Goal: Task Accomplishment & Management: Complete application form

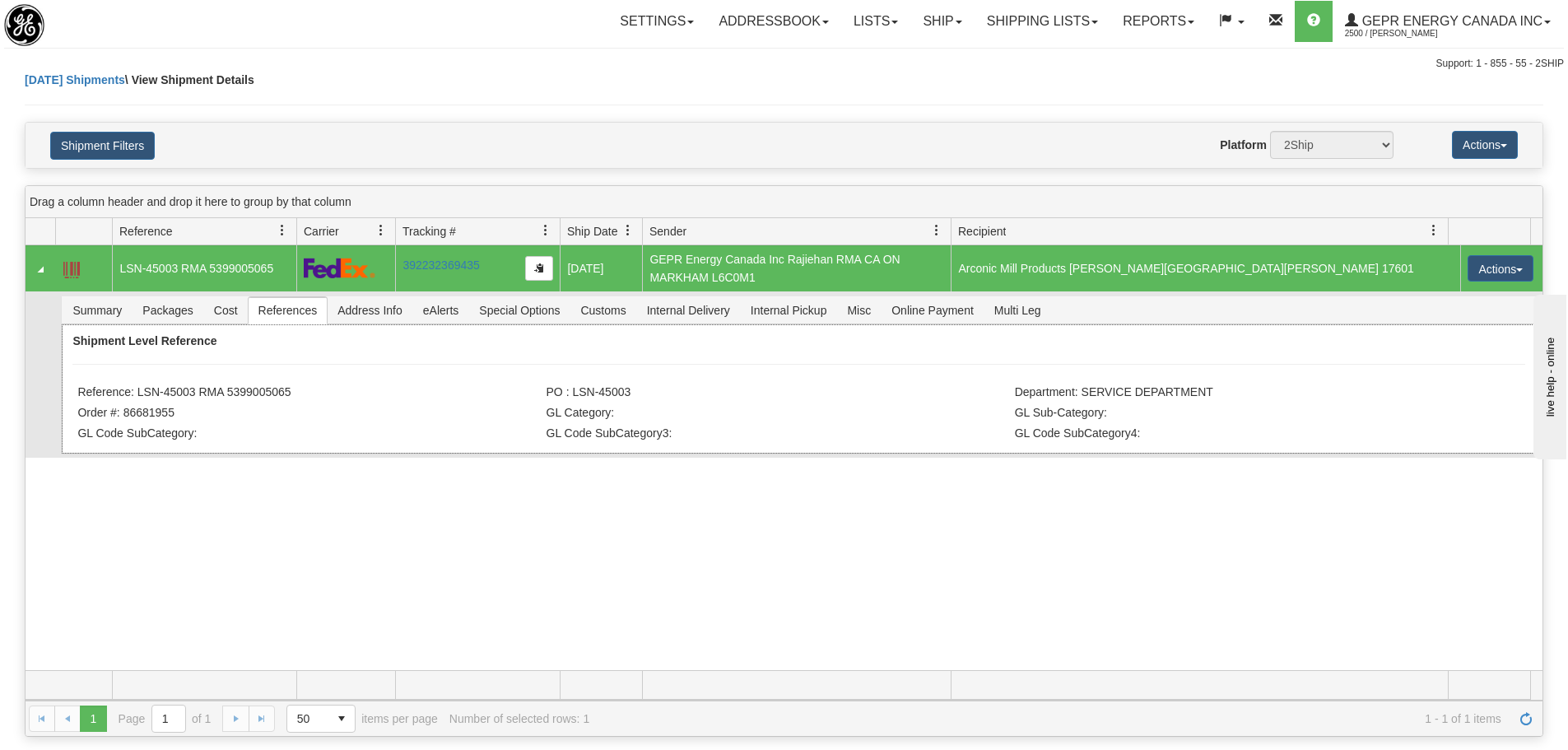
click at [205, 410] on li "Order #: 86681955" at bounding box center [310, 414] width 464 height 17
drag, startPoint x: 191, startPoint y: 391, endPoint x: 146, endPoint y: 393, distance: 45.0
click at [154, 393] on li "Reference: LSN-45003 RMA 5399005065" at bounding box center [310, 393] width 464 height 17
click at [141, 395] on li "Reference: LSN-45003 RMA 5399005065" at bounding box center [310, 393] width 464 height 17
drag, startPoint x: 137, startPoint y: 396, endPoint x: 193, endPoint y: 398, distance: 56.0
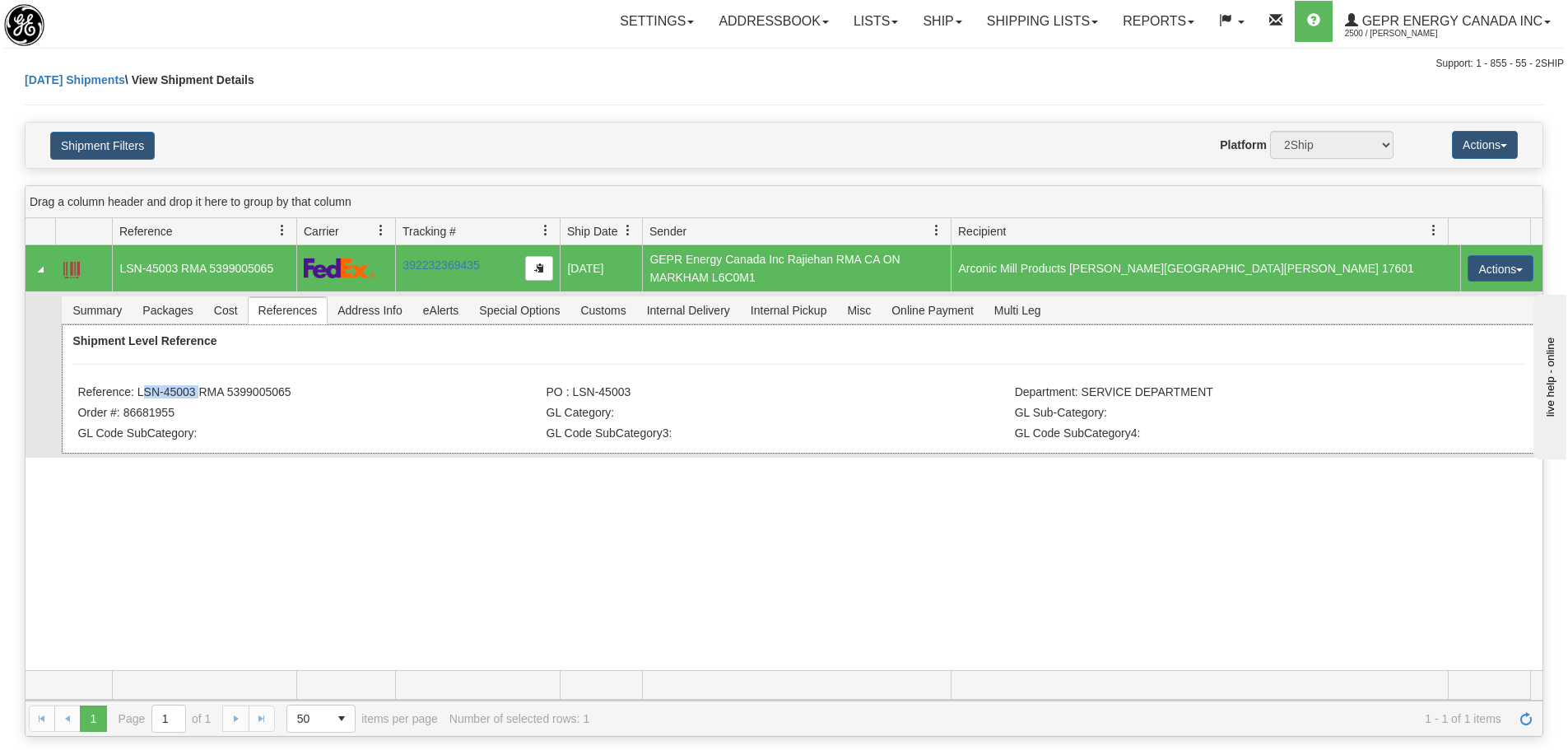
click at [193, 398] on li "Reference: LSN-45003 RMA 5399005065" at bounding box center [310, 393] width 464 height 17
copy li "LSN-45003"
drag, startPoint x: 473, startPoint y: 97, endPoint x: 331, endPoint y: 38, distance: 153.8
click at [473, 97] on div "Today Shipments \ View Shipment Details" at bounding box center [784, 97] width 1518 height 50
click at [714, 107] on div "Today Shipments \ View Shipment Details" at bounding box center [784, 97] width 1518 height 50
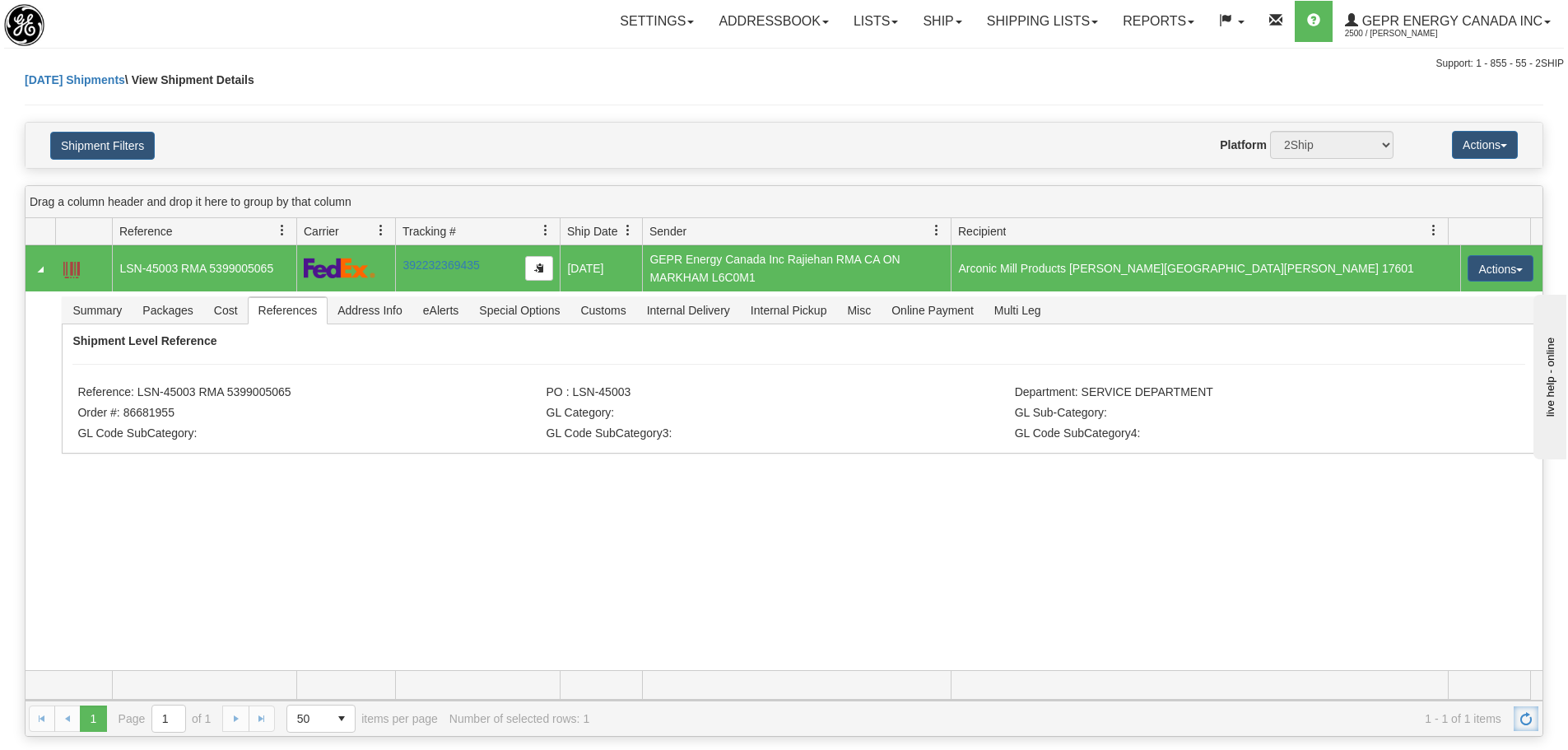
click at [1533, 704] on div "1 1 Page 1 of 1 50 25 50 100 500 1000 items per page 1 - 1 of 1 items Number of…" at bounding box center [784, 718] width 1517 height 35
click at [360, 117] on div "Today Shipments \ View Shipment Details" at bounding box center [784, 97] width 1518 height 50
click at [1525, 715] on span "Refresh" at bounding box center [1526, 719] width 13 height 13
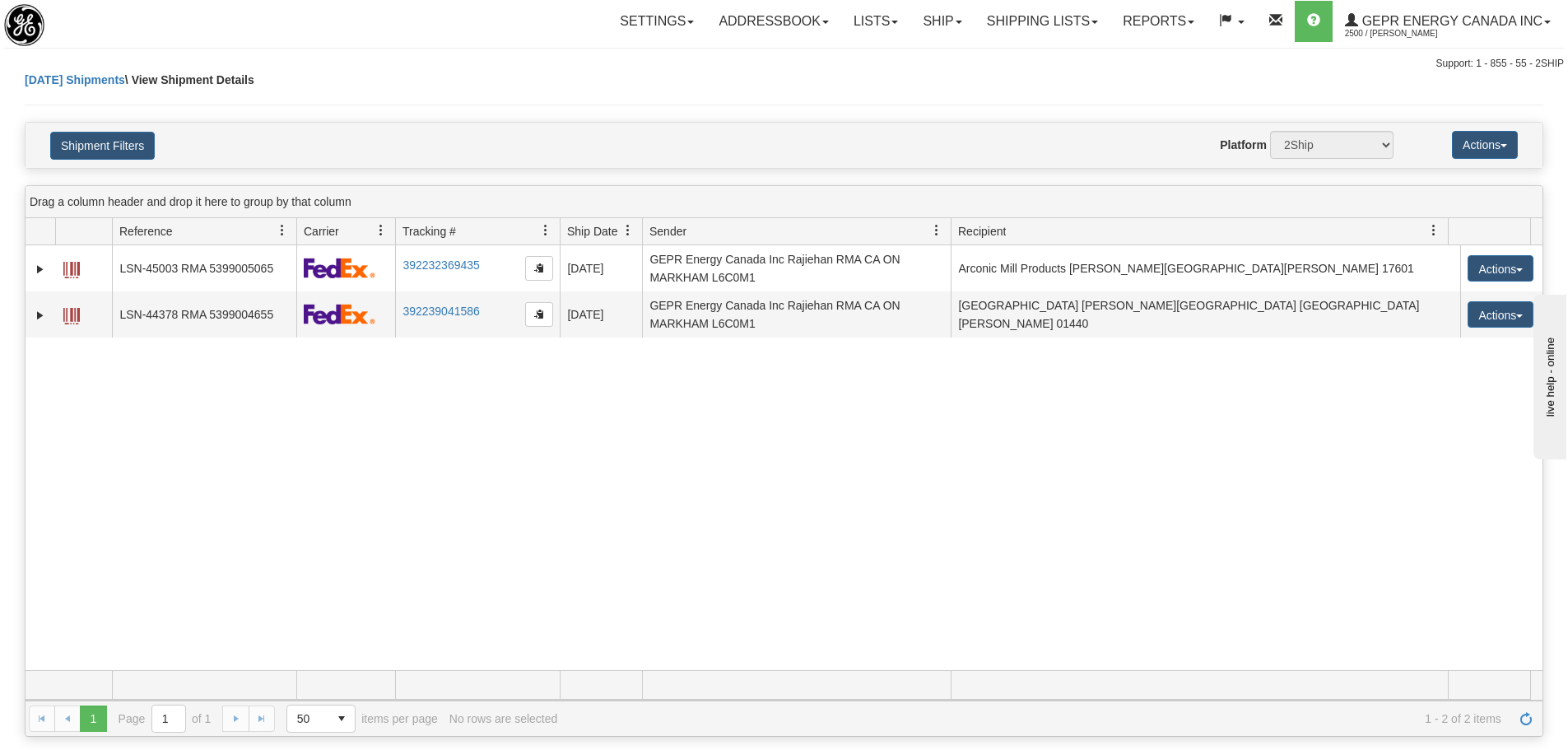
click at [427, 559] on div "31477545 2500 LSN-45003 RMA 5399005065 392232369435 08/18/2025 08/18/2025 11:50…" at bounding box center [784, 457] width 1517 height 425
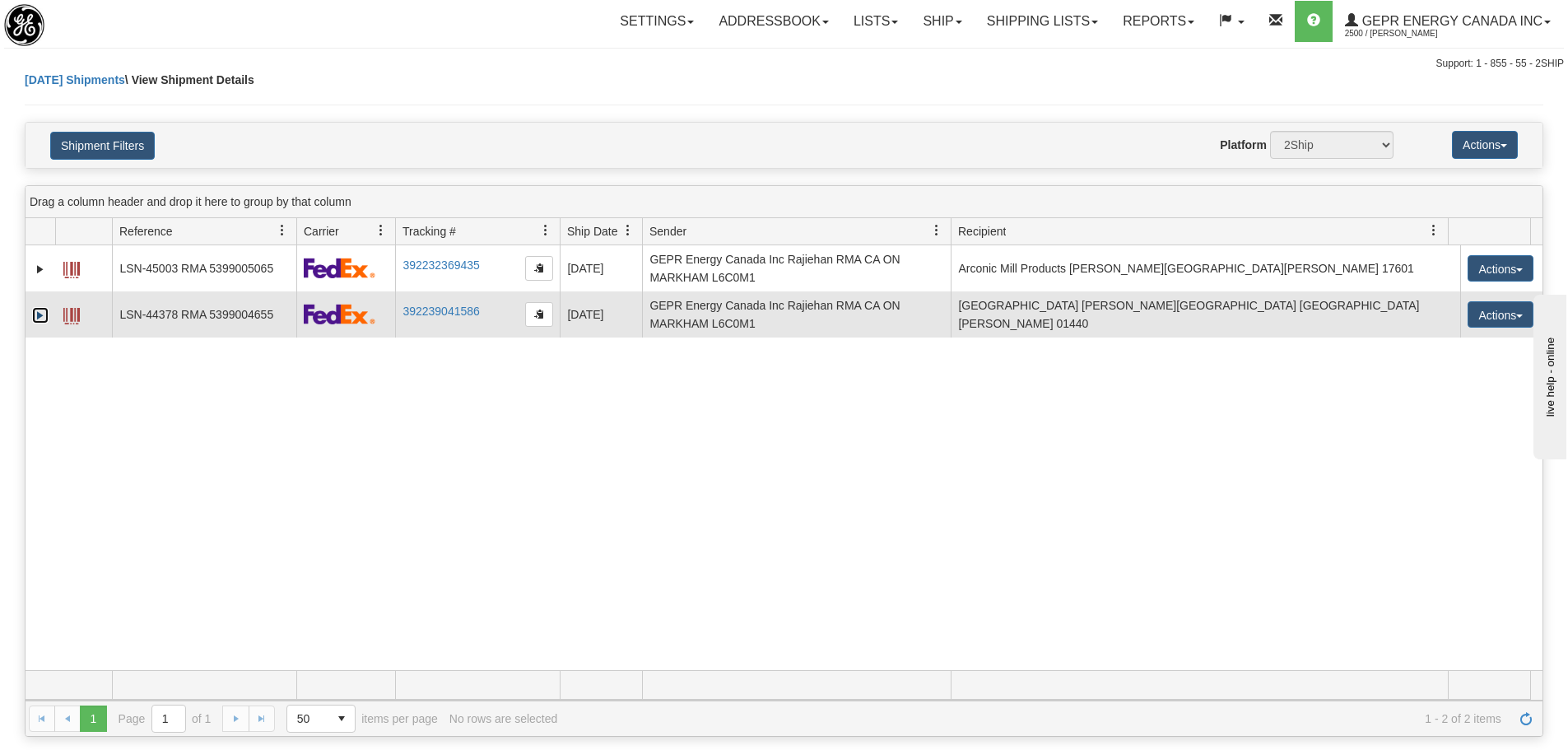
click at [41, 322] on link "Expand" at bounding box center [41, 315] width 17 height 17
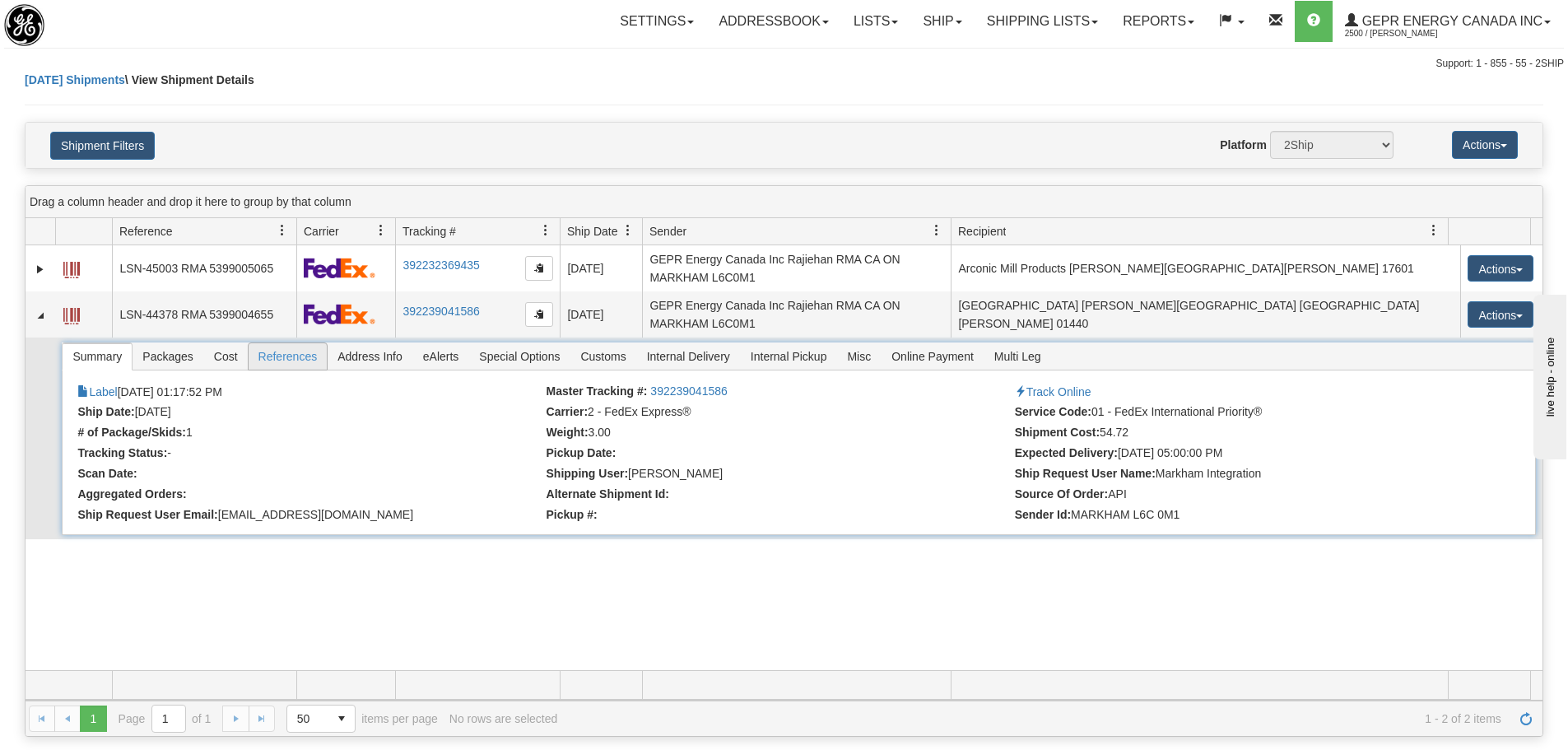
click at [282, 361] on span "References" at bounding box center [288, 357] width 79 height 27
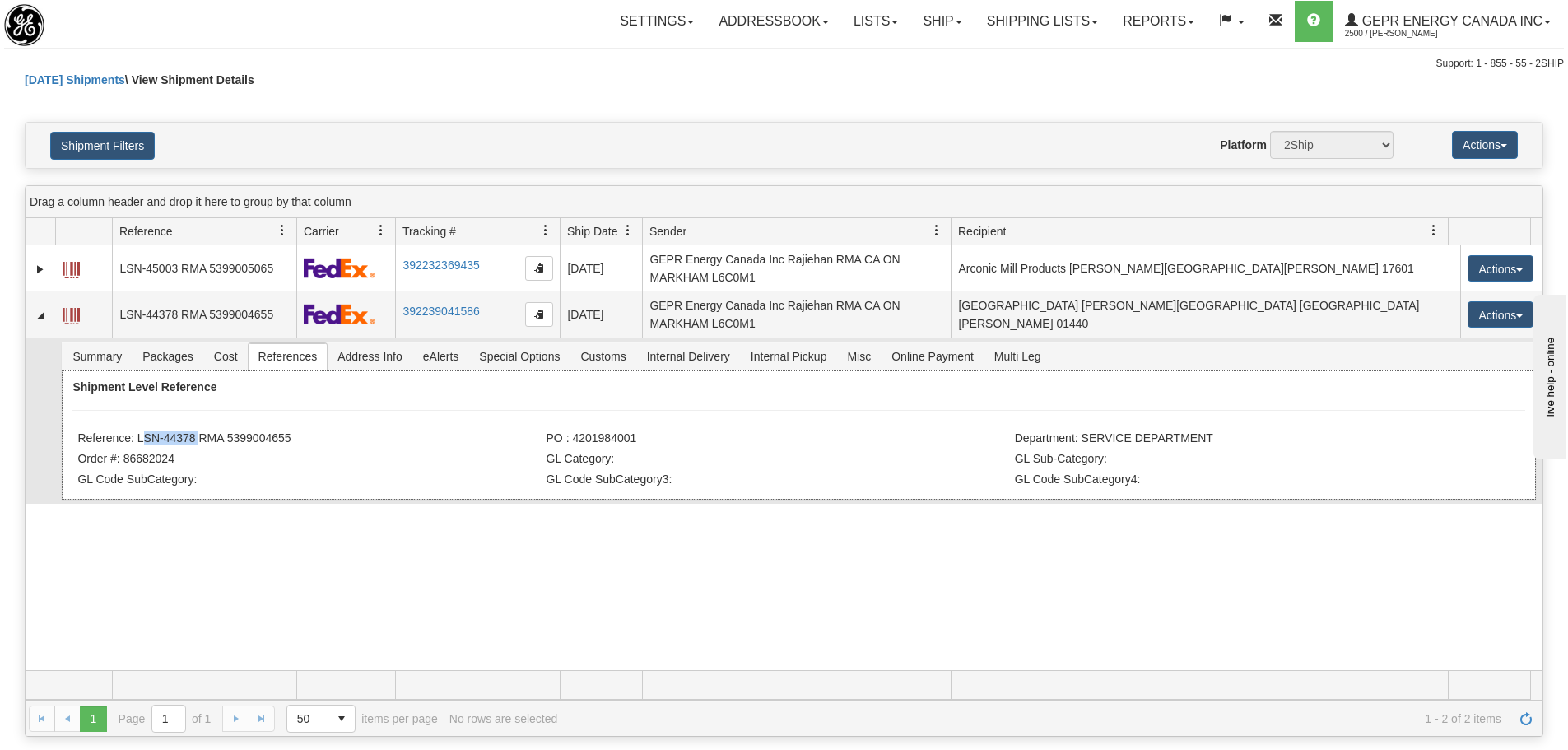
drag, startPoint x: 193, startPoint y: 436, endPoint x: 139, endPoint y: 433, distance: 54.1
click at [139, 433] on li "Reference: LSN-44378 RMA 5399004655" at bounding box center [310, 439] width 464 height 17
copy li "LSN-44378"
click at [301, 428] on div "Shipment Level Reference Reference: LSN-44378 RMA 5399004655 PO : 4201984001 De…" at bounding box center [798, 435] width 1473 height 129
drag, startPoint x: 284, startPoint y: 433, endPoint x: 197, endPoint y: 433, distance: 87.0
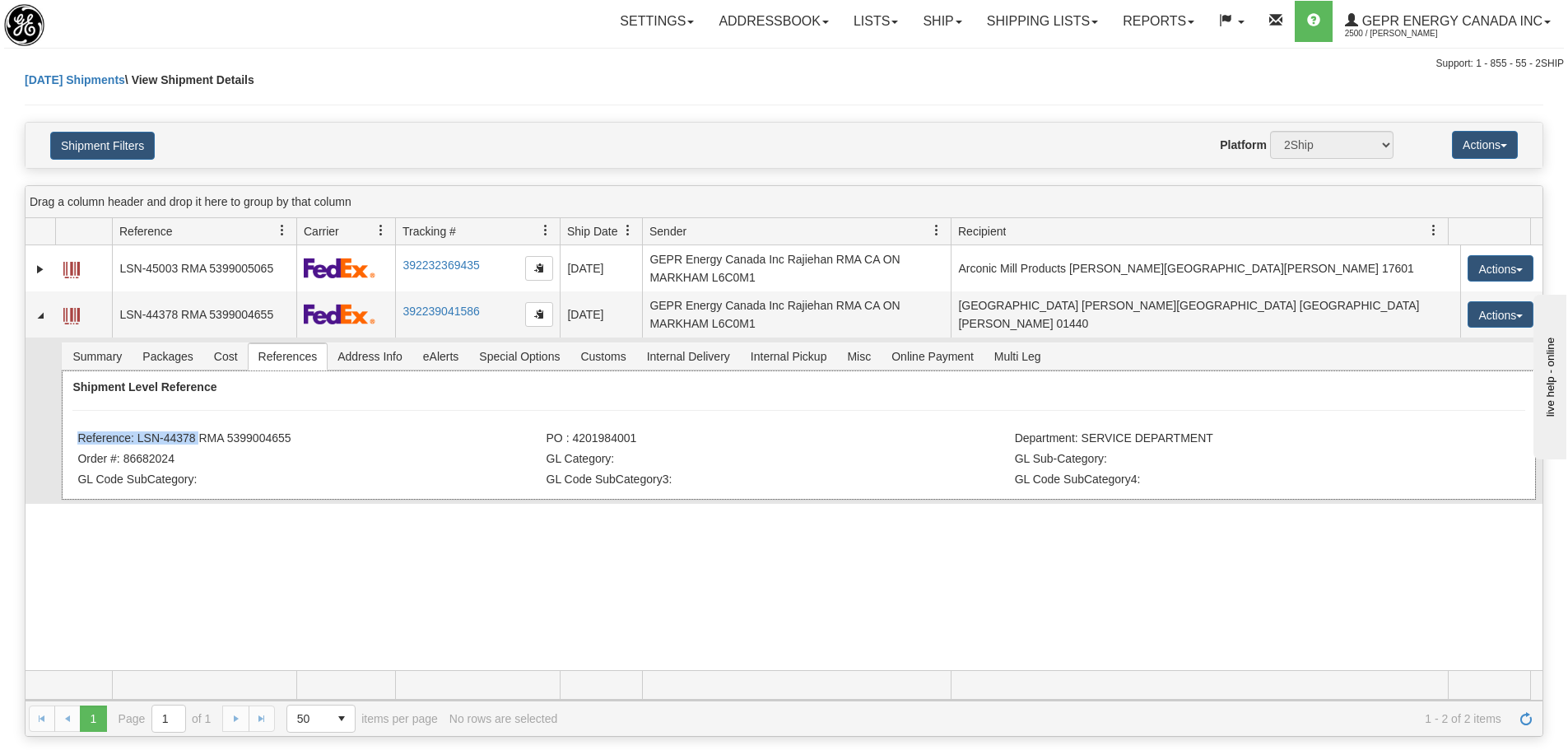
click at [197, 433] on div "Shipment Level Reference Reference: LSN-44378 RMA 5399004655 PO : 4201984001 De…" at bounding box center [798, 435] width 1473 height 129
drag, startPoint x: 267, startPoint y: 444, endPoint x: 288, endPoint y: 442, distance: 21.1
click at [268, 444] on li "Reference: LSN-44378 RMA 5399004655" at bounding box center [310, 439] width 464 height 17
drag, startPoint x: 293, startPoint y: 442, endPoint x: 139, endPoint y: 431, distance: 154.4
click at [139, 431] on li "Reference: LSN-44378 RMA 5399004655" at bounding box center [310, 439] width 464 height 17
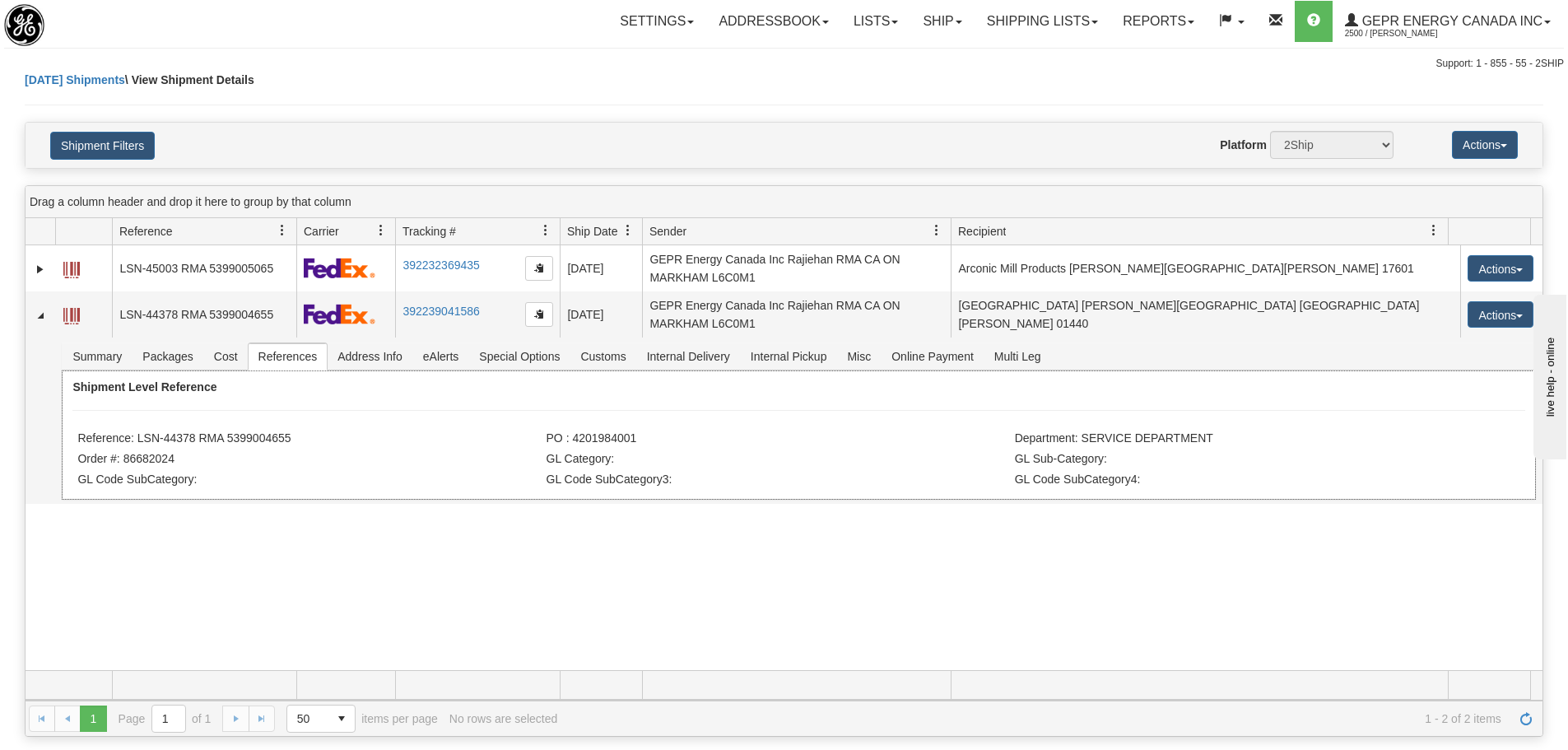
copy li "LSN-44378 RMA 5399004655"
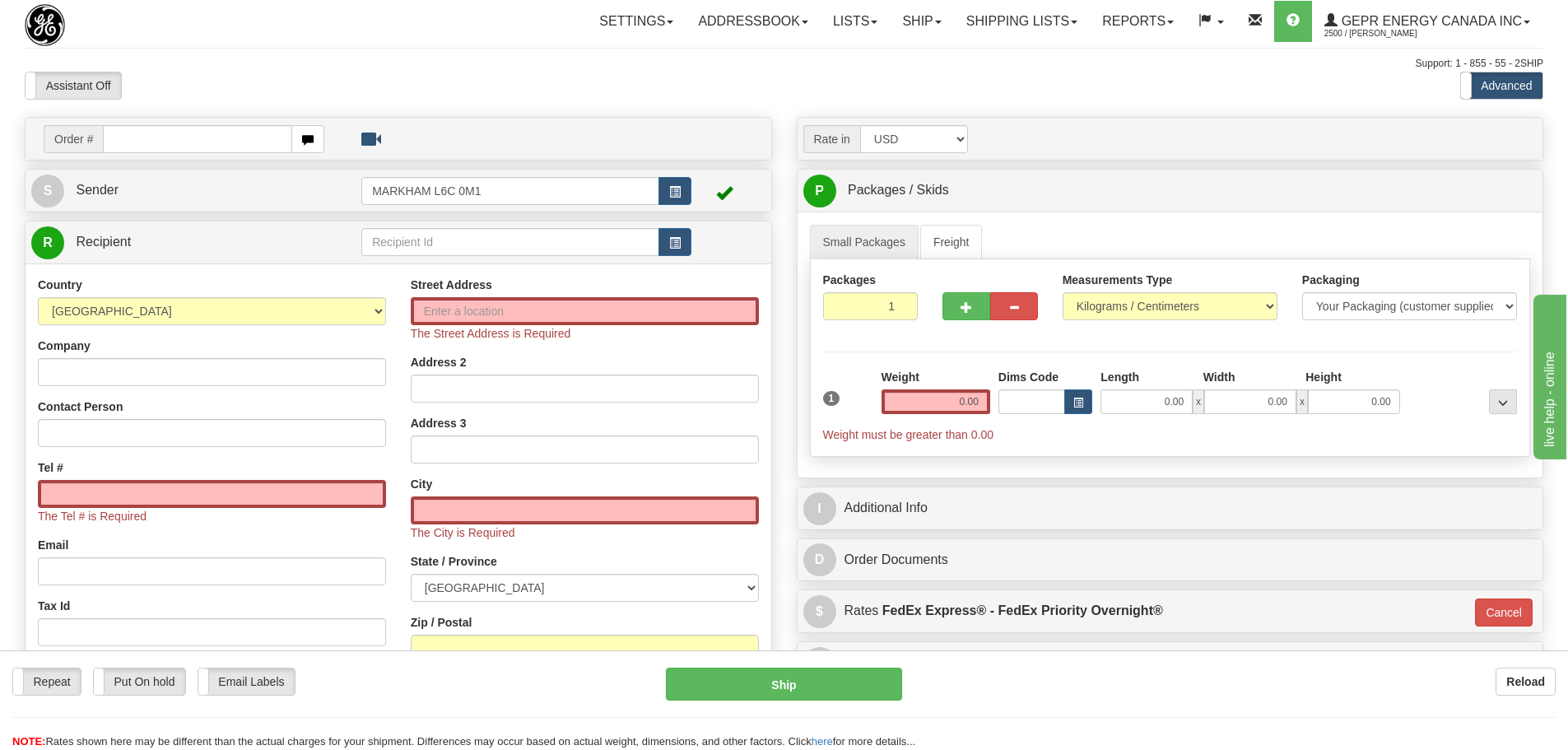
click at [161, 146] on input "text" at bounding box center [197, 139] width 189 height 28
type input "86682024"
click at [208, 69] on body "Training Course Close Toggle navigation Settings Shipping Preferences New Recip…" at bounding box center [784, 375] width 1568 height 750
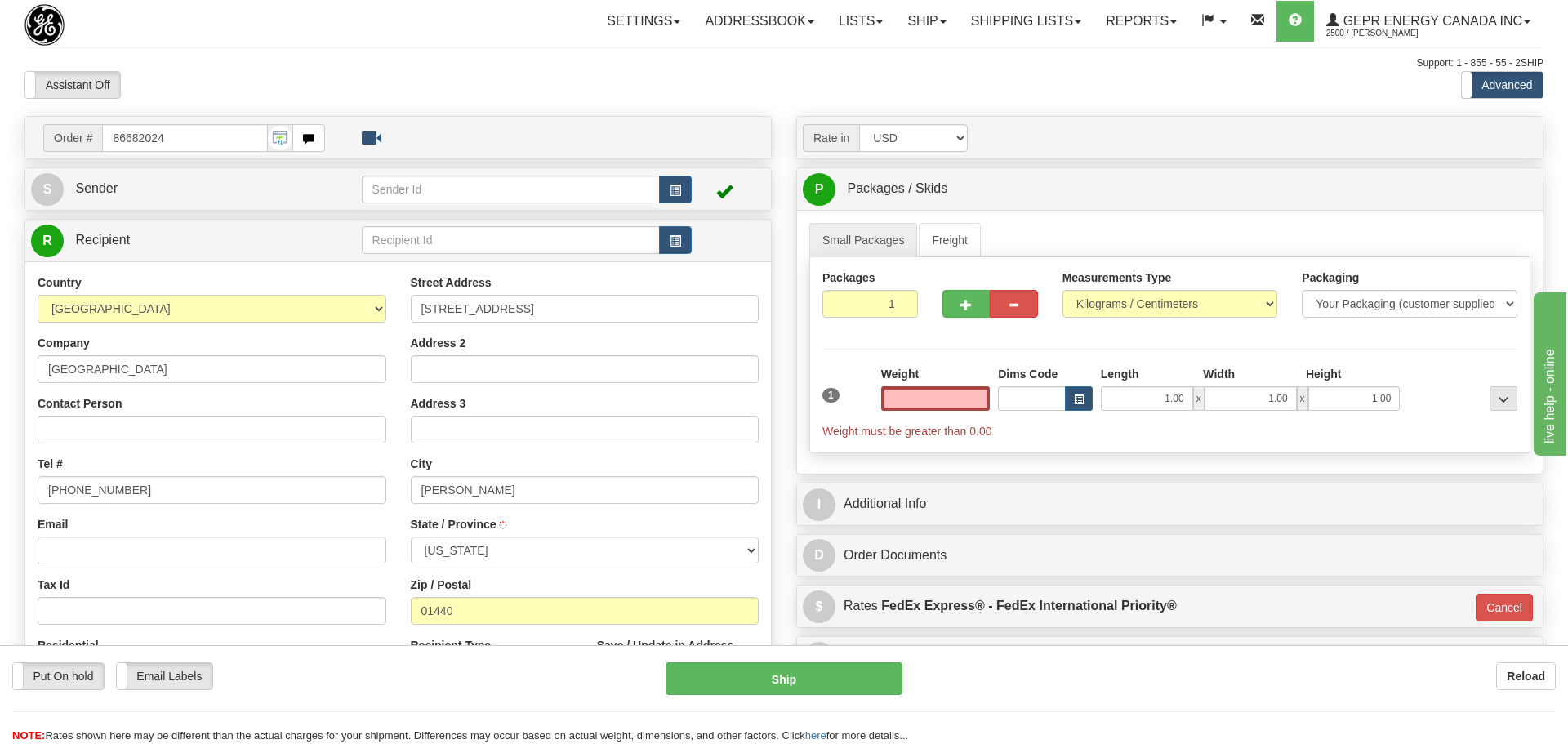
type input "GARDNER"
type input "0.00"
click at [661, 190] on button "button" at bounding box center [670, 189] width 33 height 27
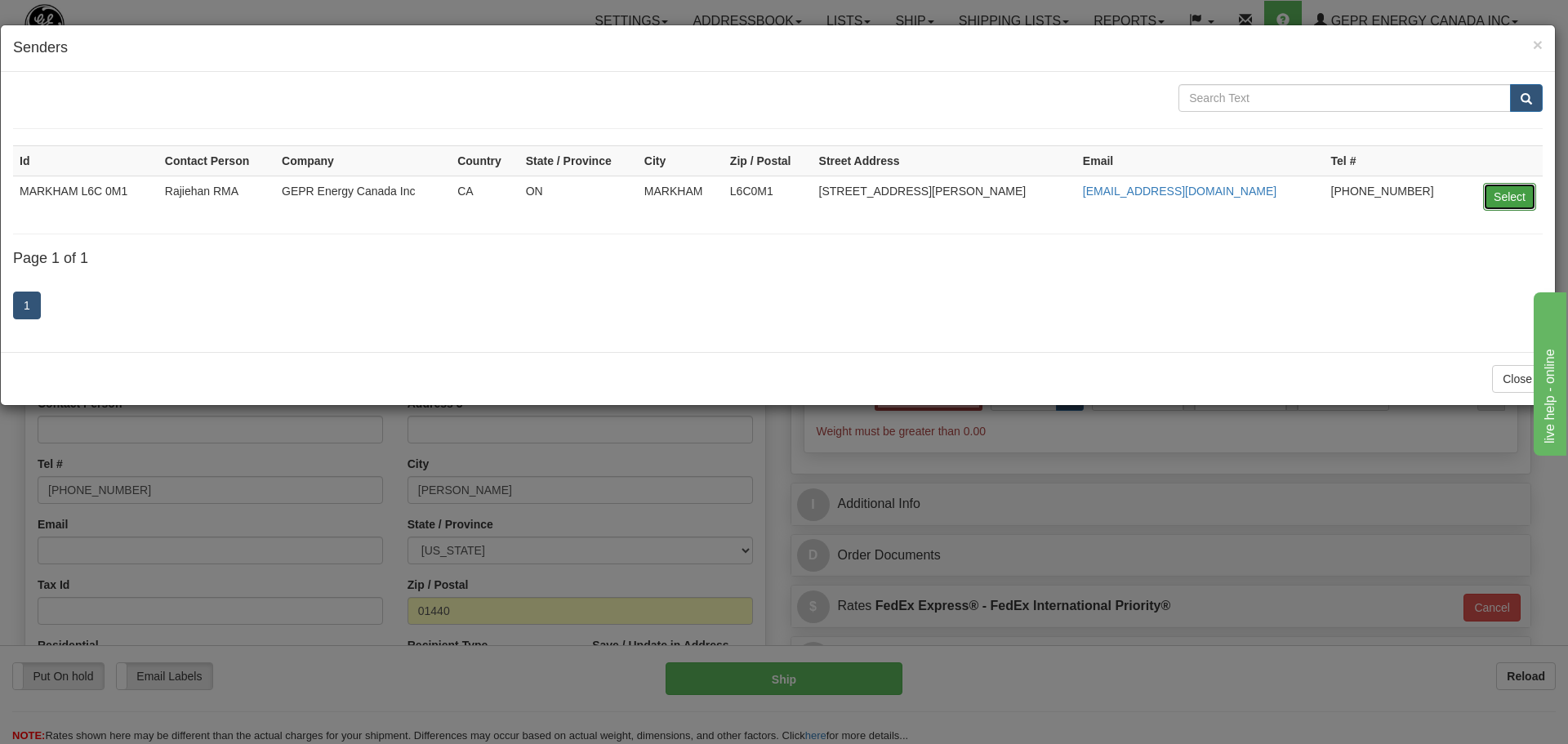
click at [1504, 196] on button "Select" at bounding box center [1509, 197] width 53 height 27
type input "MARKHAM L6C 0M1"
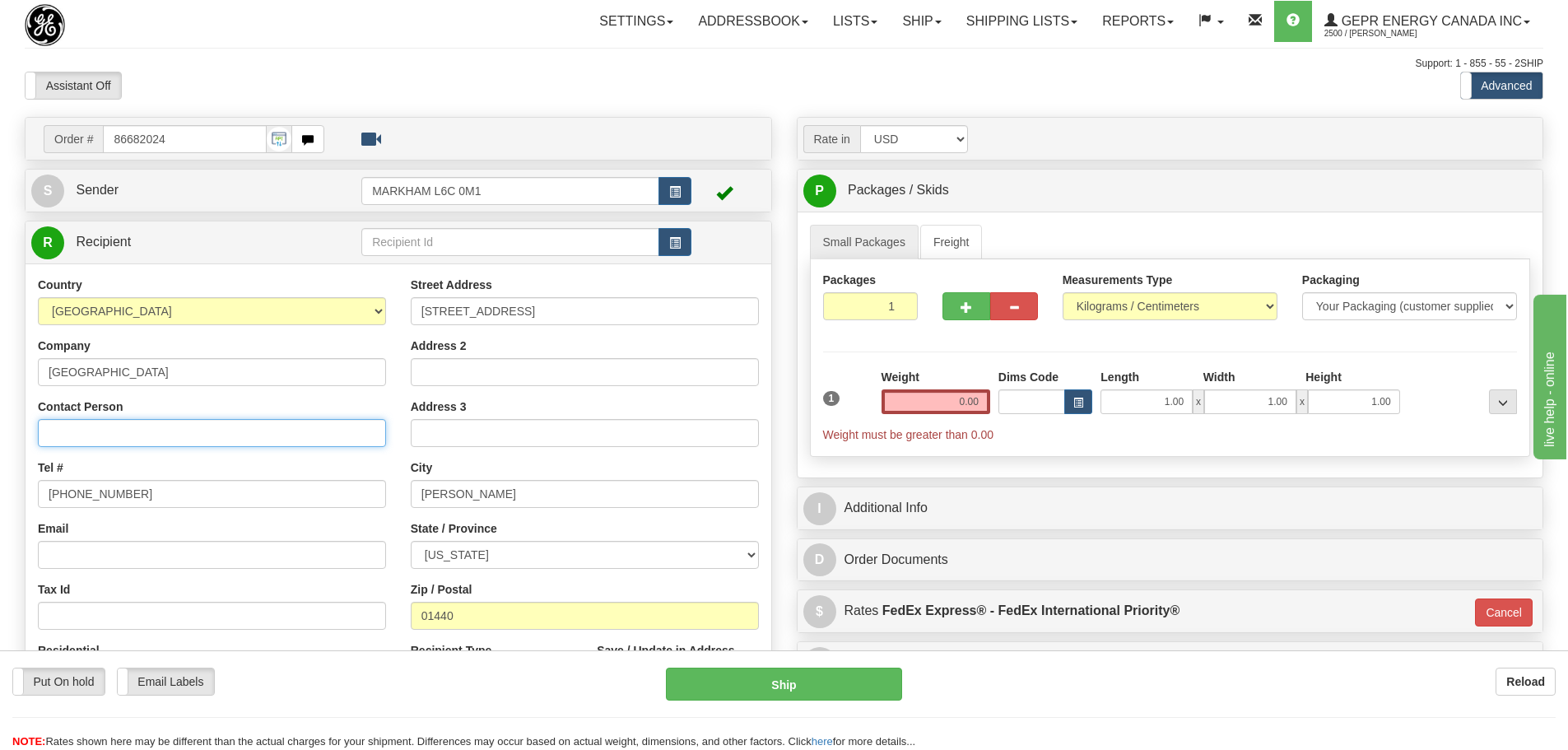
click at [41, 426] on input "Contact Person" at bounding box center [212, 433] width 348 height 28
paste input "Glen Fox"
type input "Glen Fox"
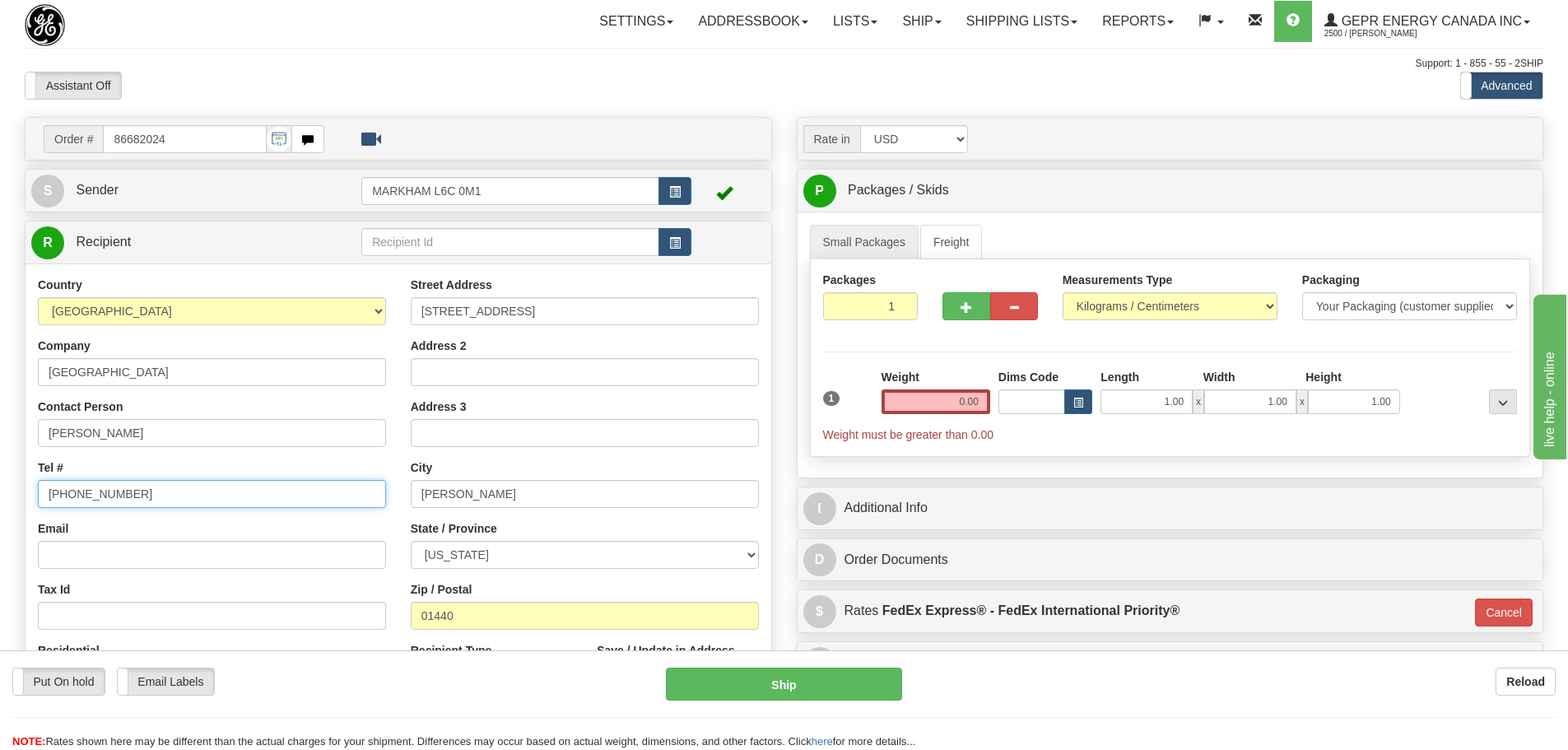
click at [201, 490] on input "(779)7960565" at bounding box center [212, 494] width 348 height 28
drag, startPoint x: 194, startPoint y: 483, endPoint x: -125, endPoint y: 480, distance: 319.0
click at [0, 480] on html "Training Course Close Toggle navigation Settings Shipping Preferences New Sende…" at bounding box center [784, 375] width 1568 height 750
paste input "978-630-9267"
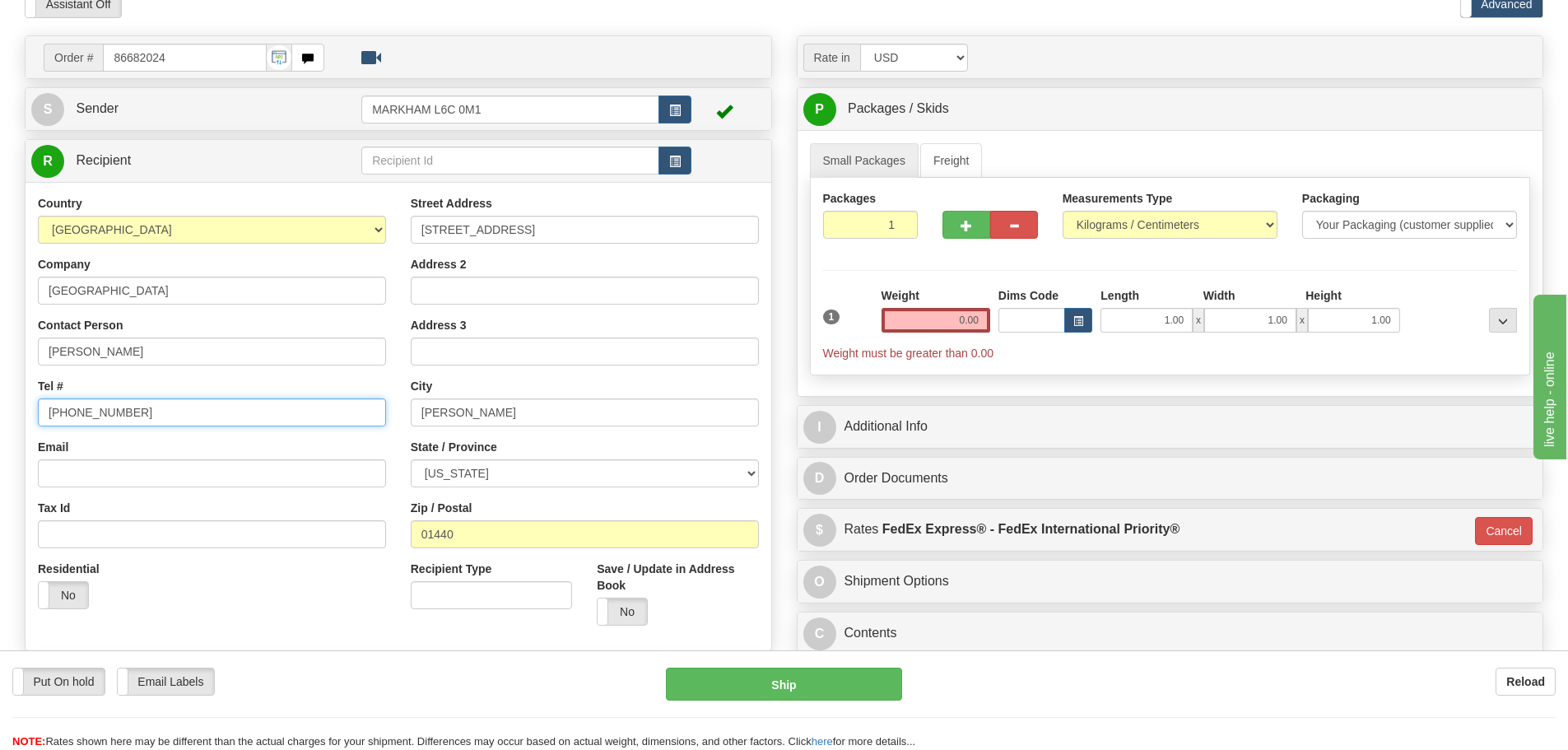
scroll to position [82, 0]
type input "978-630-9267"
click at [919, 319] on input "0.00" at bounding box center [936, 319] width 109 height 25
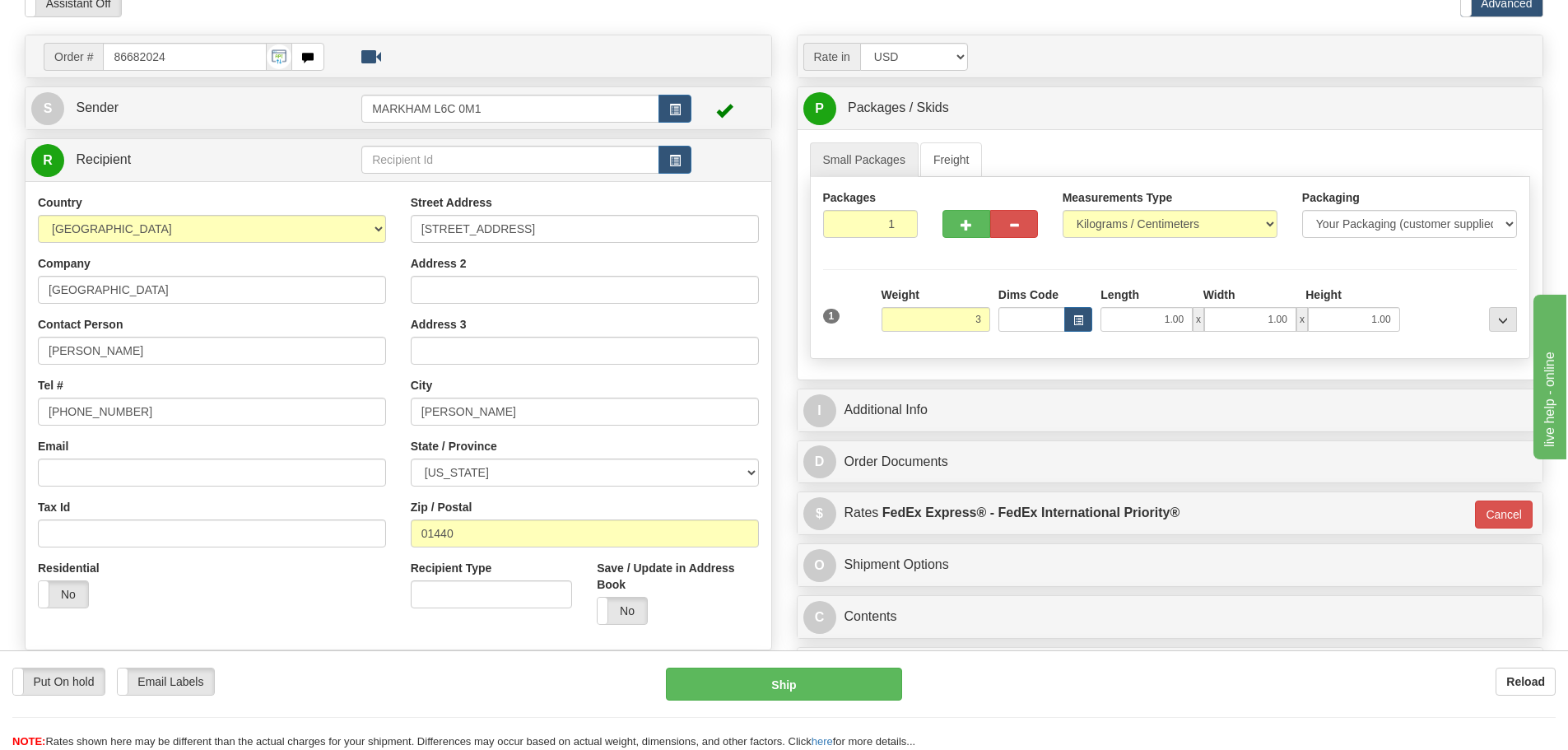
type input "3.00"
type input "01"
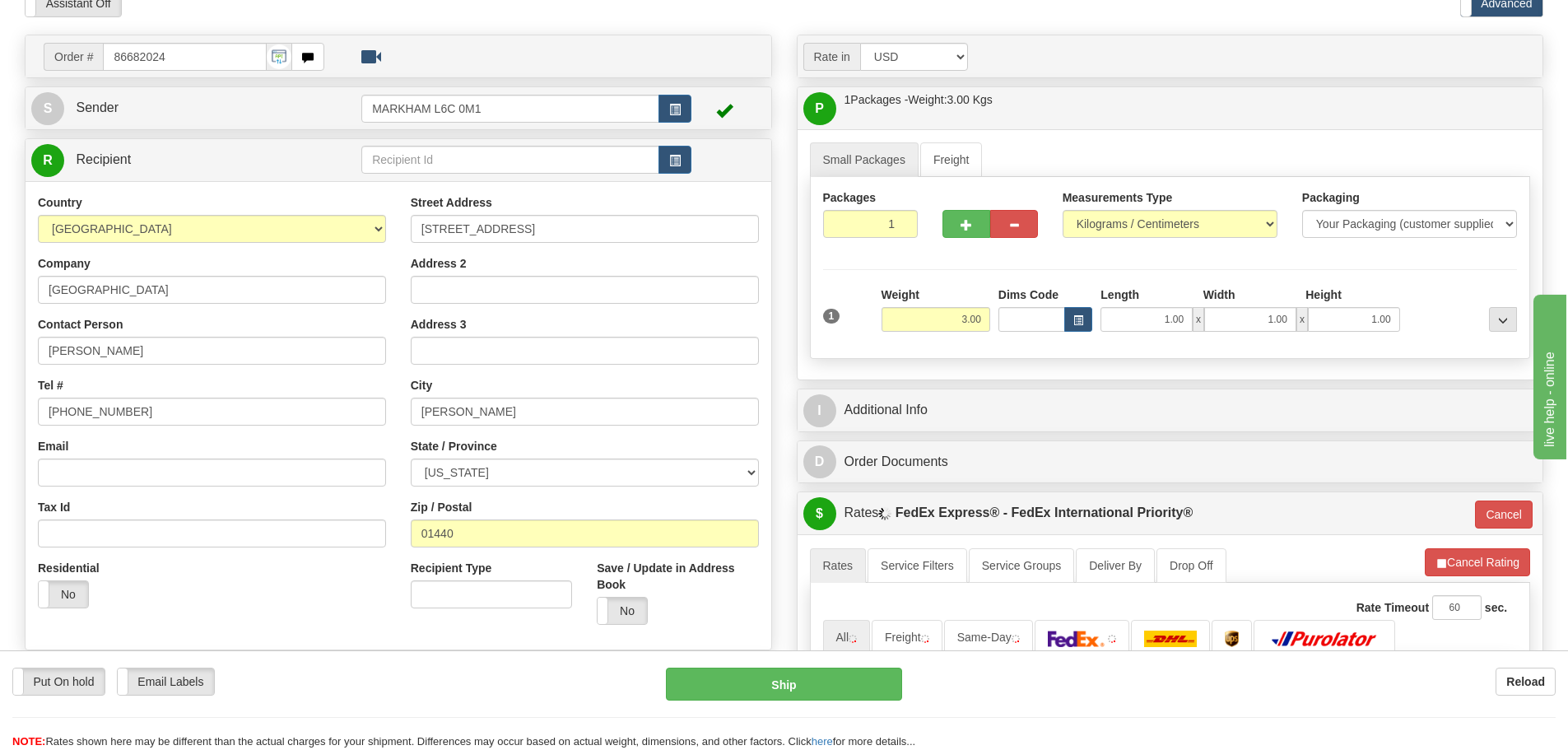
click at [895, 285] on div "Packages 1 1 Measurements Type" at bounding box center [1170, 267] width 721 height 182
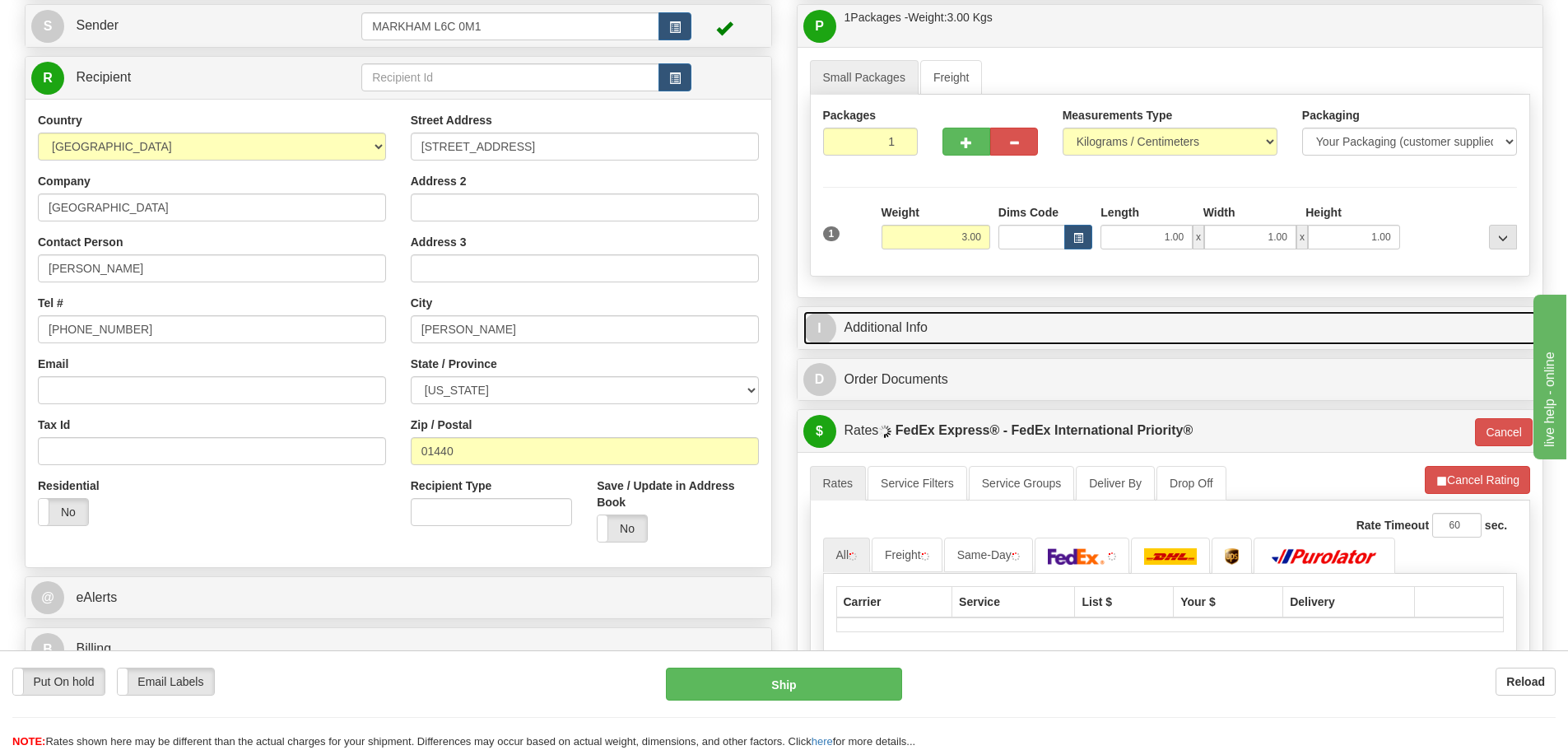
click at [895, 318] on link "I Additional Info" at bounding box center [1170, 328] width 734 height 34
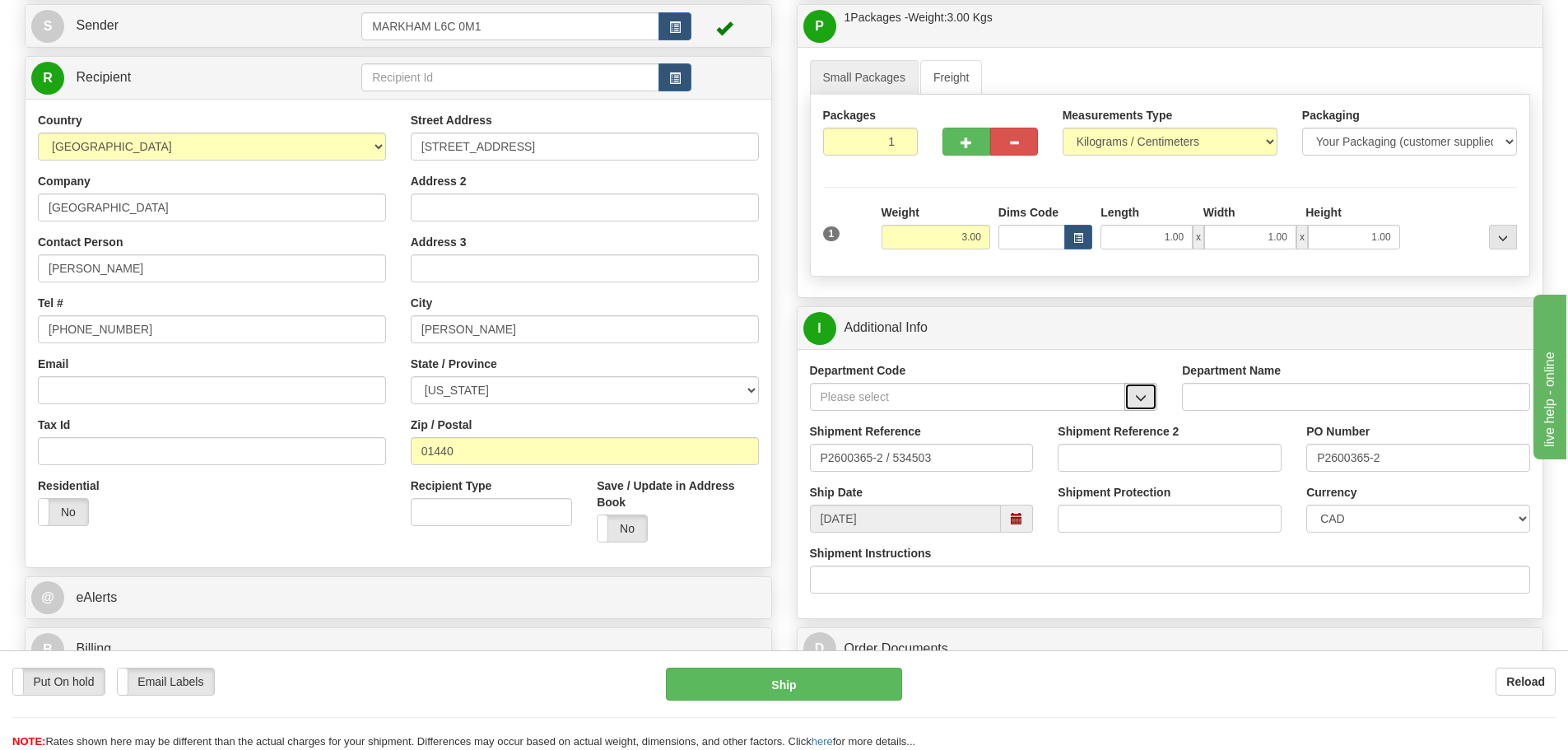
click at [1153, 402] on button "button" at bounding box center [1141, 396] width 33 height 28
click at [995, 416] on div "SER" at bounding box center [964, 422] width 299 height 18
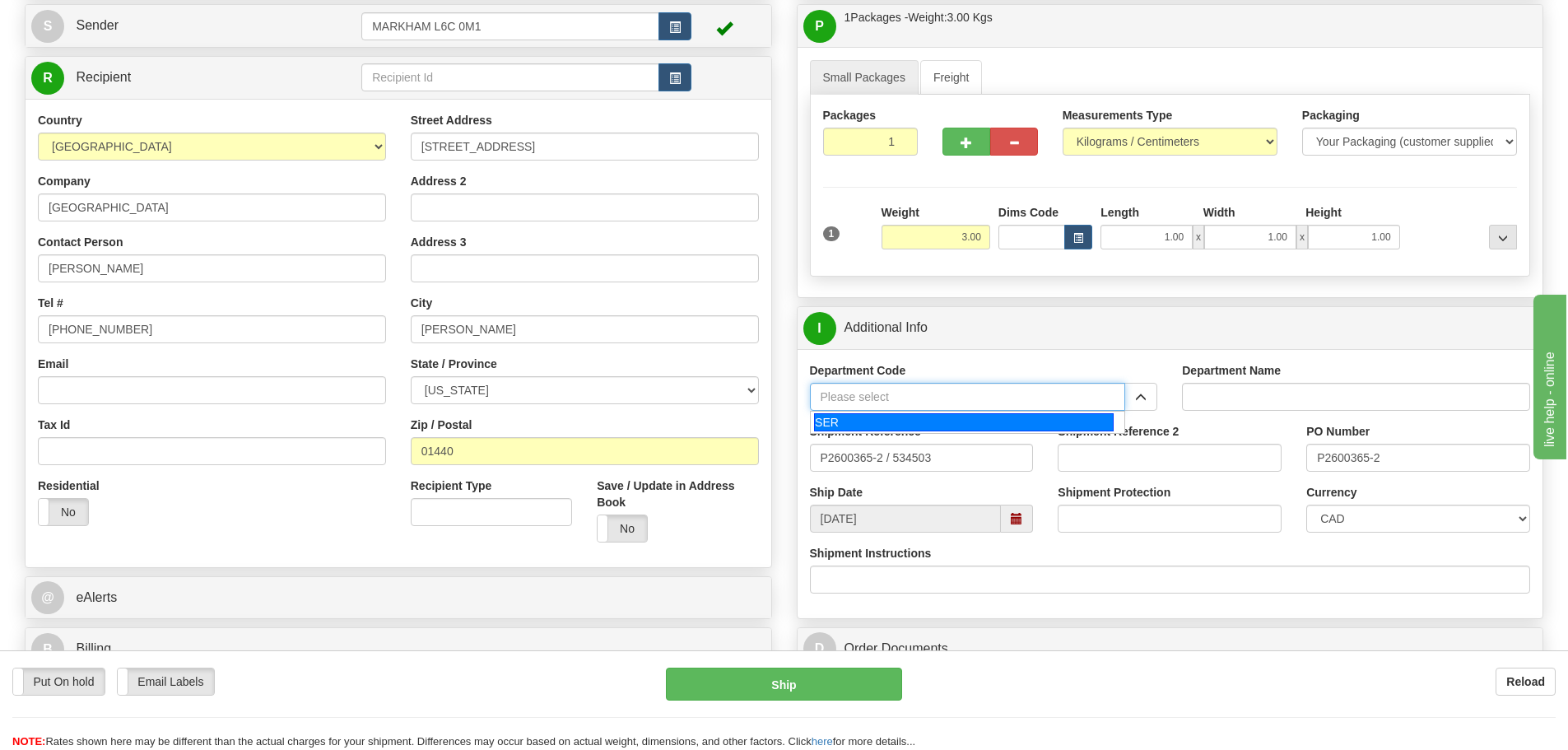
type input "SER"
type input "SERVICE DEPARTMENT"
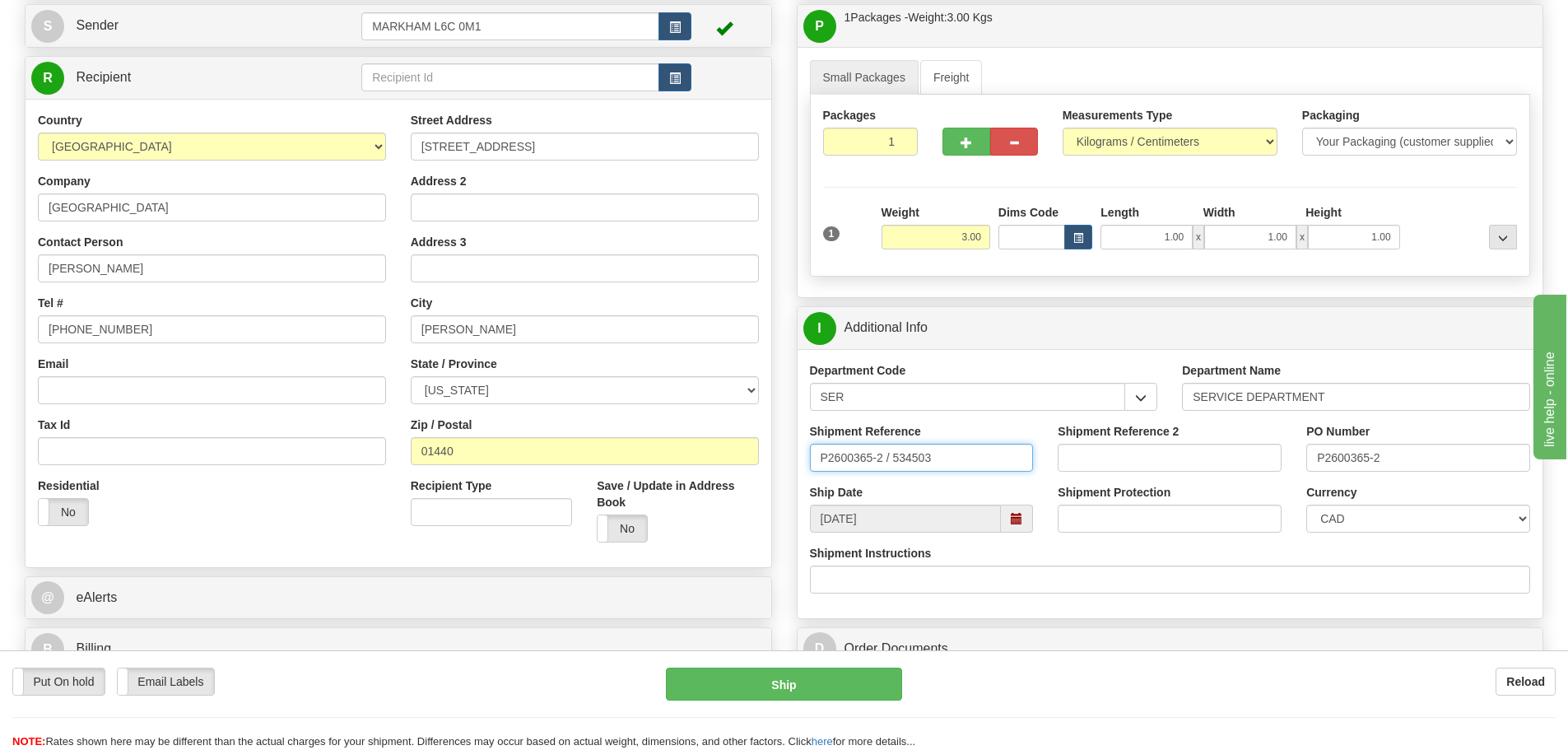
drag, startPoint x: 981, startPoint y: 462, endPoint x: 626, endPoint y: 476, distance: 355.3
paste input "LSN-44378"
click at [920, 460] on input "LSN-44378 RMA" at bounding box center [921, 458] width 224 height 28
paste input "5399004655"
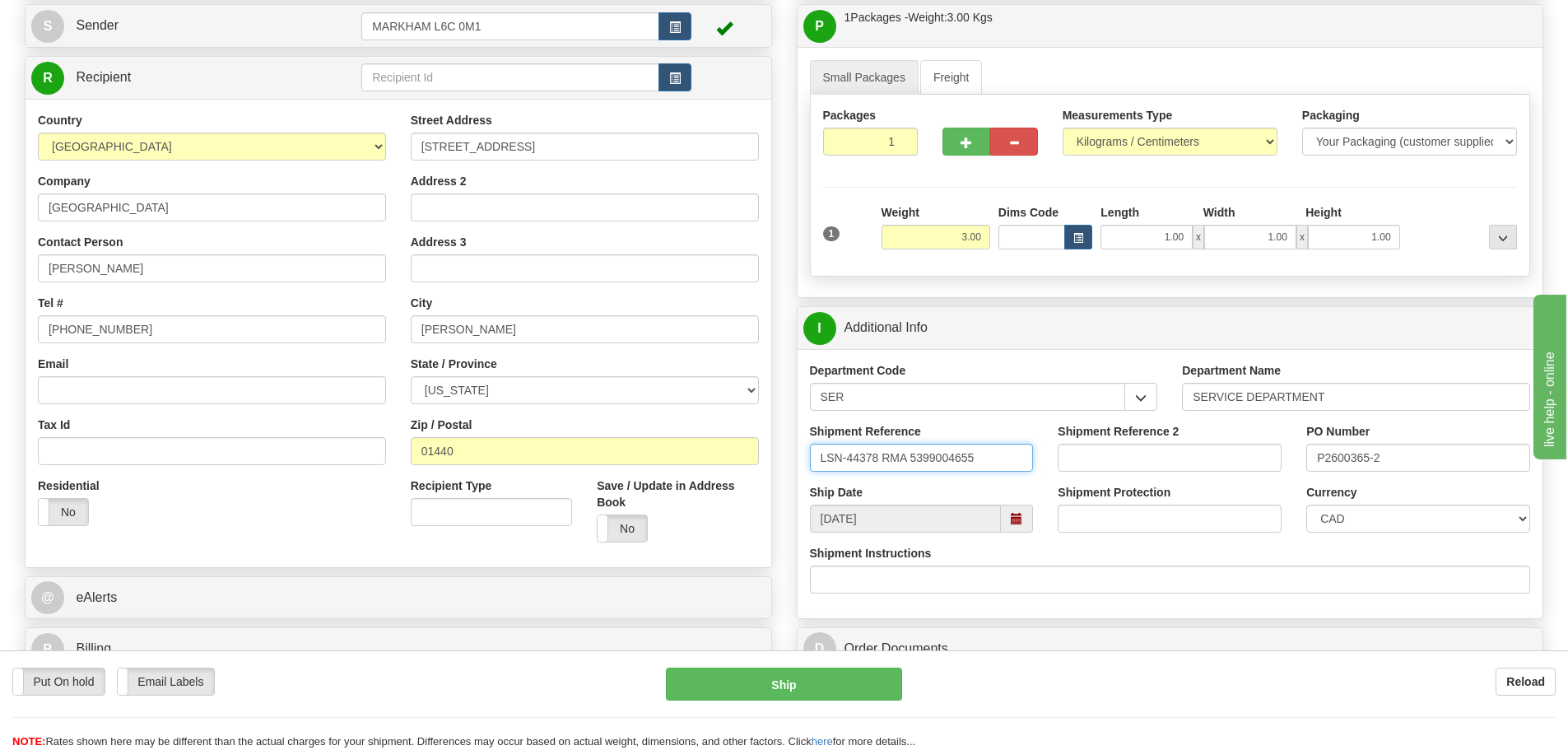
type input "LSN-44378 RMA 5399004655"
click at [994, 493] on div "Ship Date 08/18/2025" at bounding box center [922, 508] width 249 height 49
drag, startPoint x: 1424, startPoint y: 461, endPoint x: 1149, endPoint y: 472, distance: 275.2
click at [1149, 472] on div "Shipment Reference LSN-44378 RMA 5399004655 Shipment Reference 2 PO Number P260…" at bounding box center [1170, 453] width 745 height 61
paste input "4201984001"
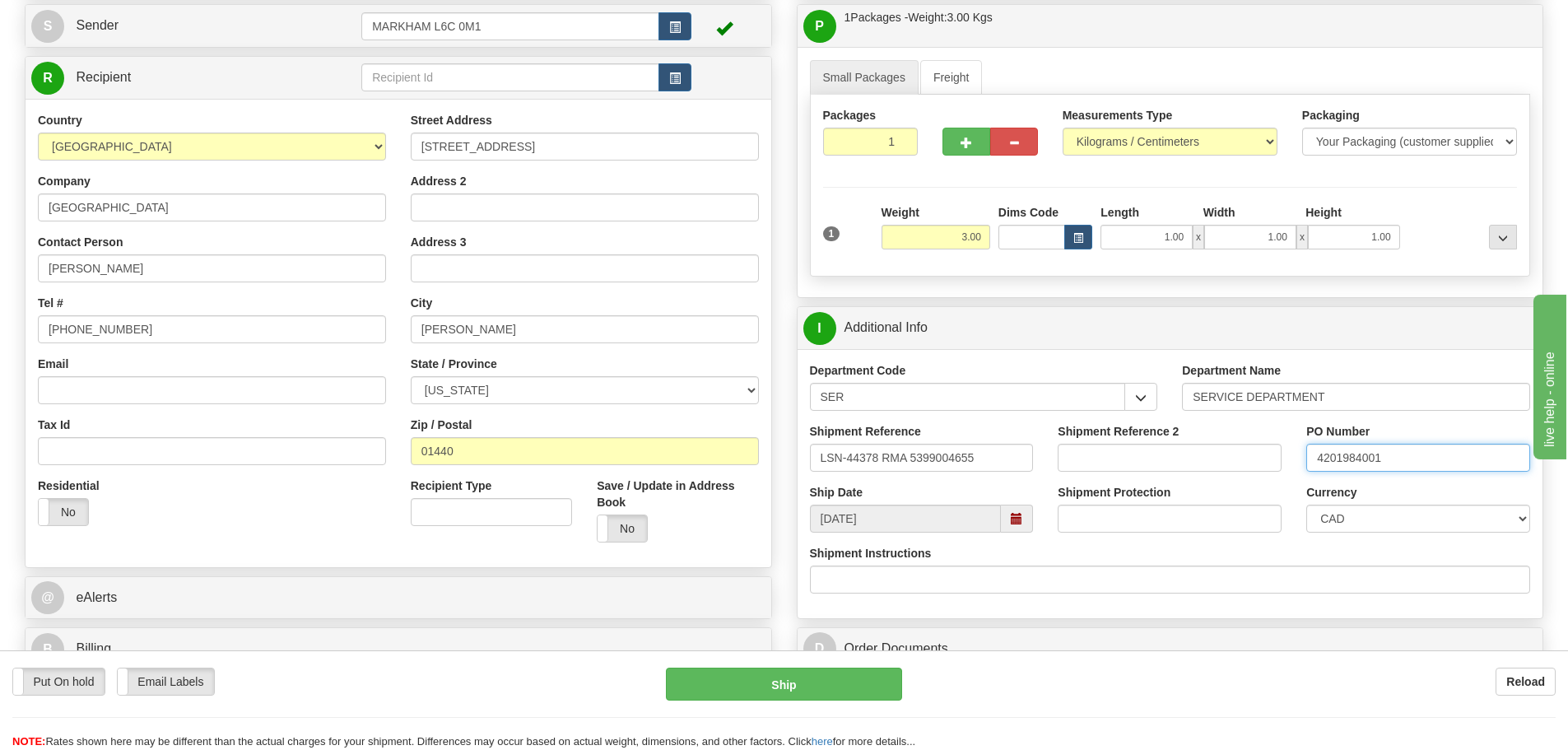
type input "4201984001"
click at [1216, 492] on div "Shipment Protection" at bounding box center [1169, 508] width 224 height 49
click at [1317, 513] on select "CAD USD EUR ZAR RON ANG ARN AUD AUS AWG BBD BFR BGN BHD BMD BND BRC BRL CHP CKZ…" at bounding box center [1418, 519] width 224 height 28
select select "1"
click at [1306, 505] on select "CAD USD EUR ZAR RON ANG ARN AUD AUS AWG BBD BFR BGN BHD BMD BND BRC BRL CHP CKZ…" at bounding box center [1418, 519] width 224 height 28
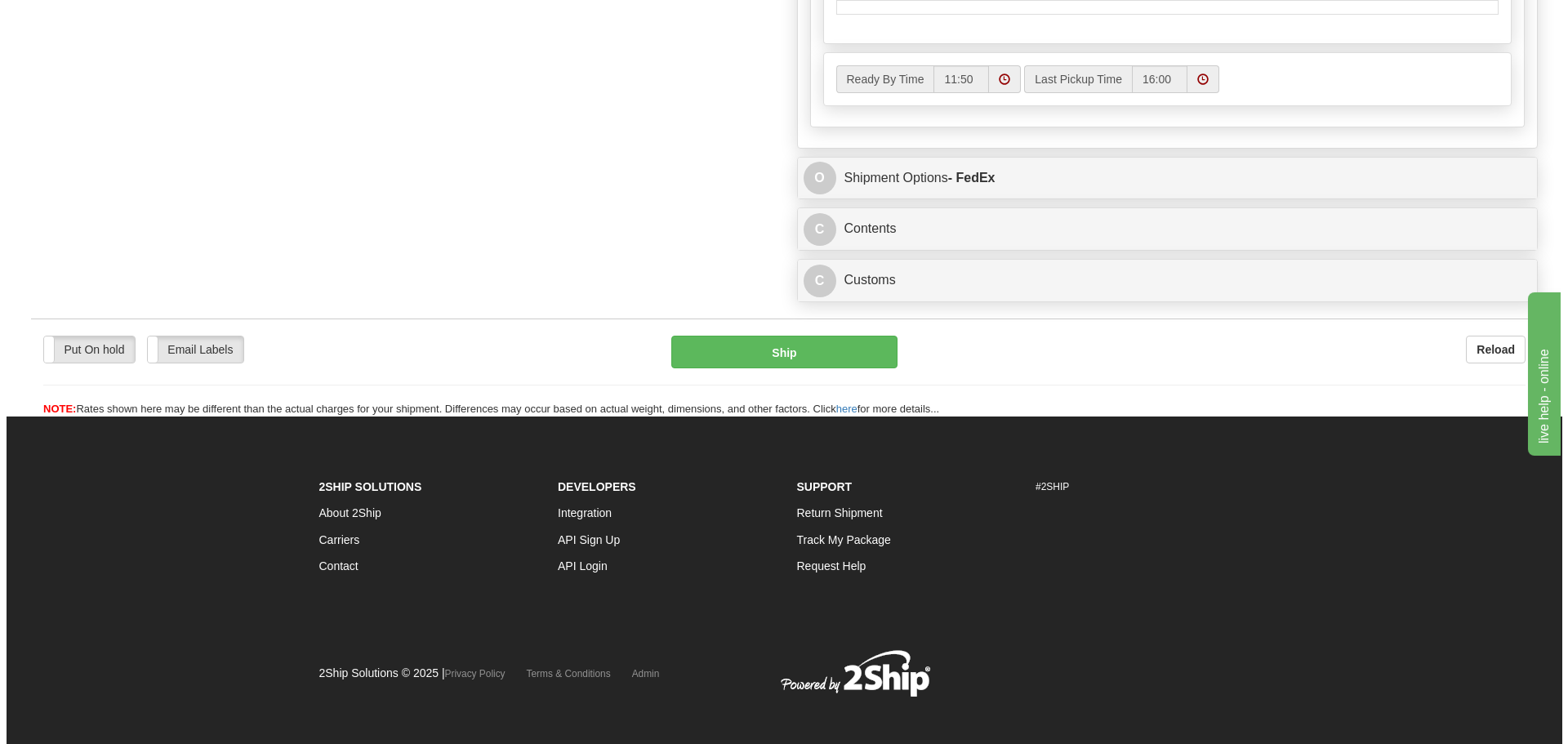
scroll to position [1143, 0]
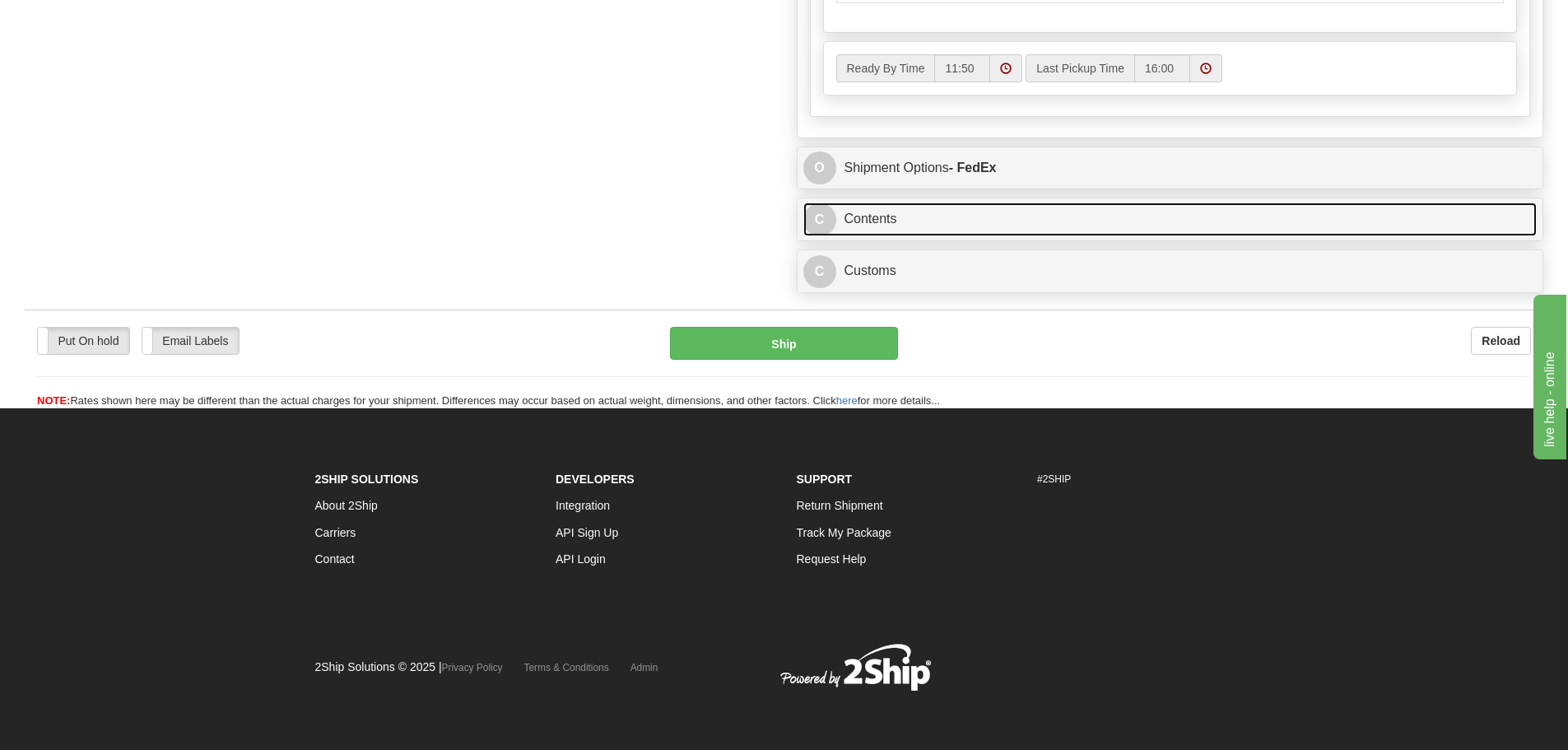
click at [943, 226] on link "C Contents" at bounding box center [1170, 219] width 734 height 34
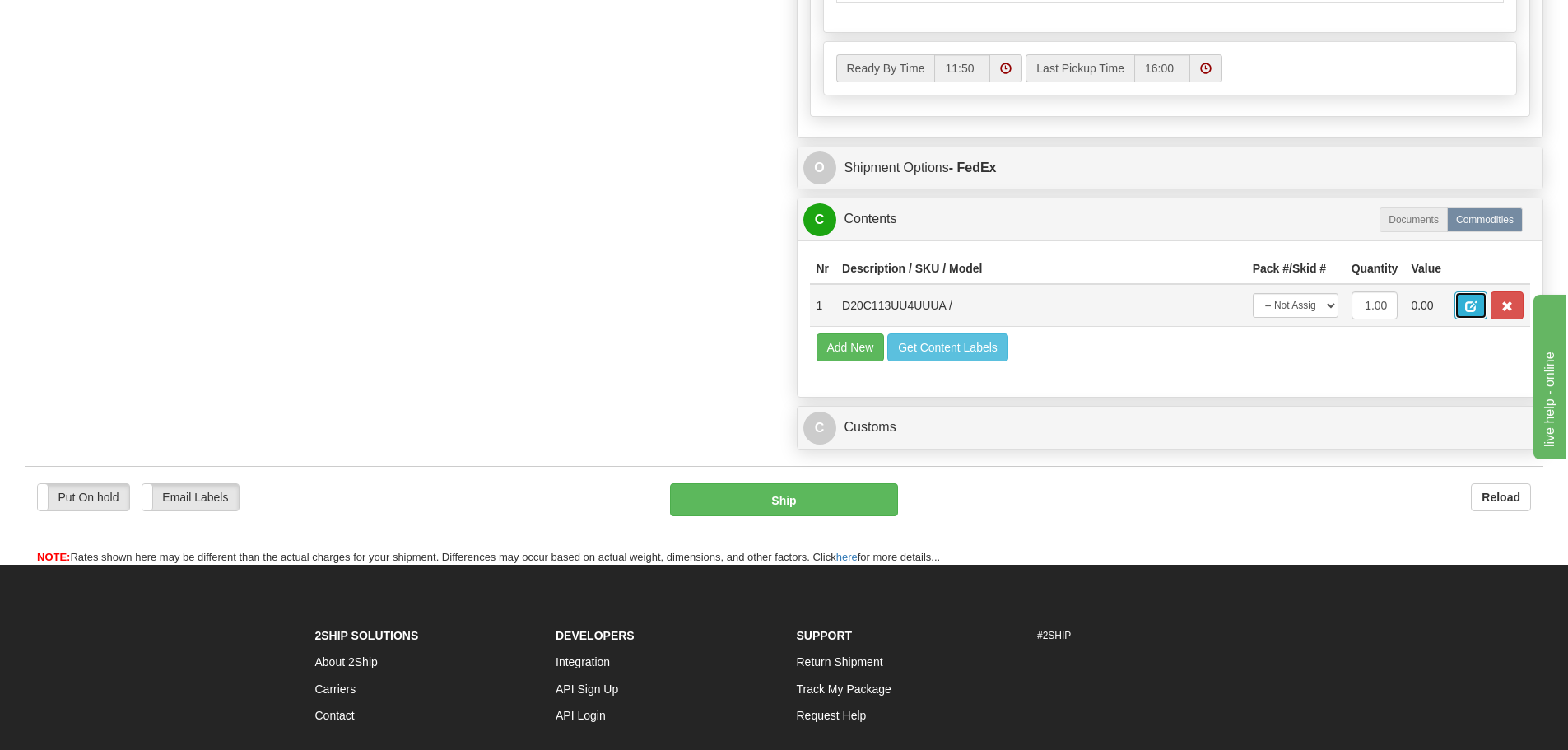
click at [1474, 299] on button "button" at bounding box center [1471, 305] width 33 height 28
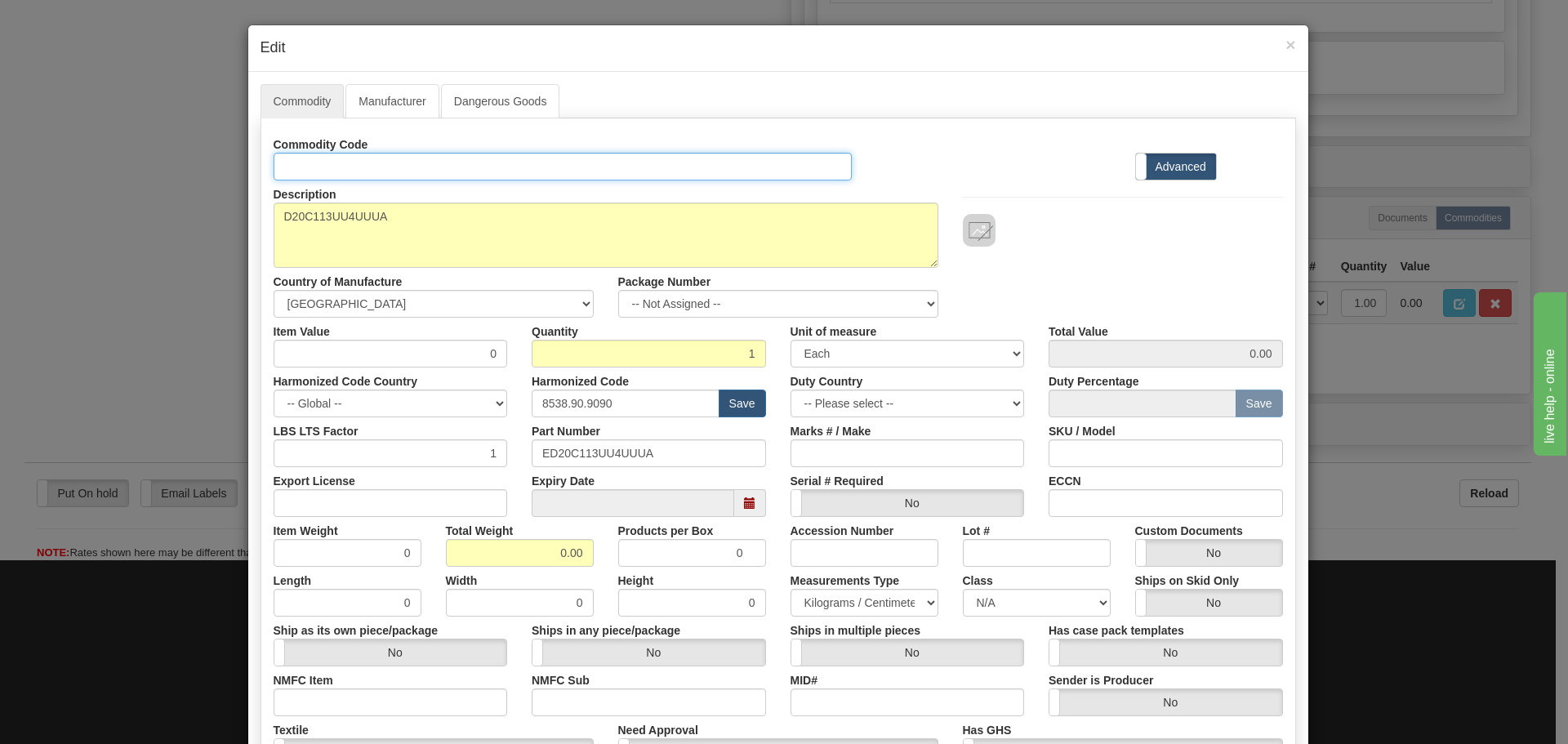
click at [311, 176] on input "Id" at bounding box center [562, 166] width 579 height 27
paste input "D20C113UU4UUUA"
type input "D20C113UU4UUUA"
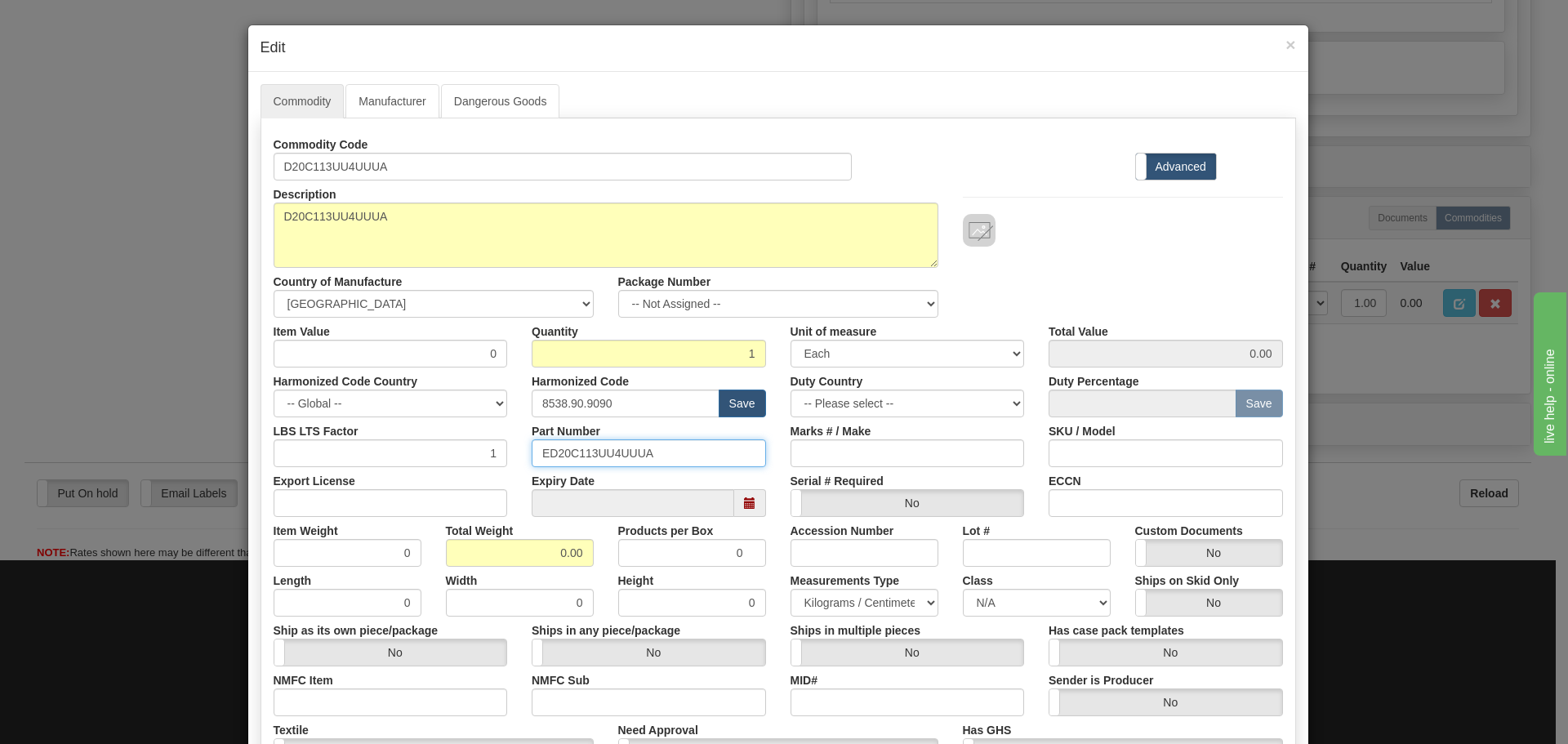
drag, startPoint x: 642, startPoint y: 450, endPoint x: 453, endPoint y: 455, distance: 189.1
click at [453, 456] on div "LBS LTS Factor 1 Part Number ED20C113UU4UUUA Marks # / Make SKU / Model" at bounding box center [778, 442] width 1034 height 49
paste input "text"
type input "D20C113UU4UUUA"
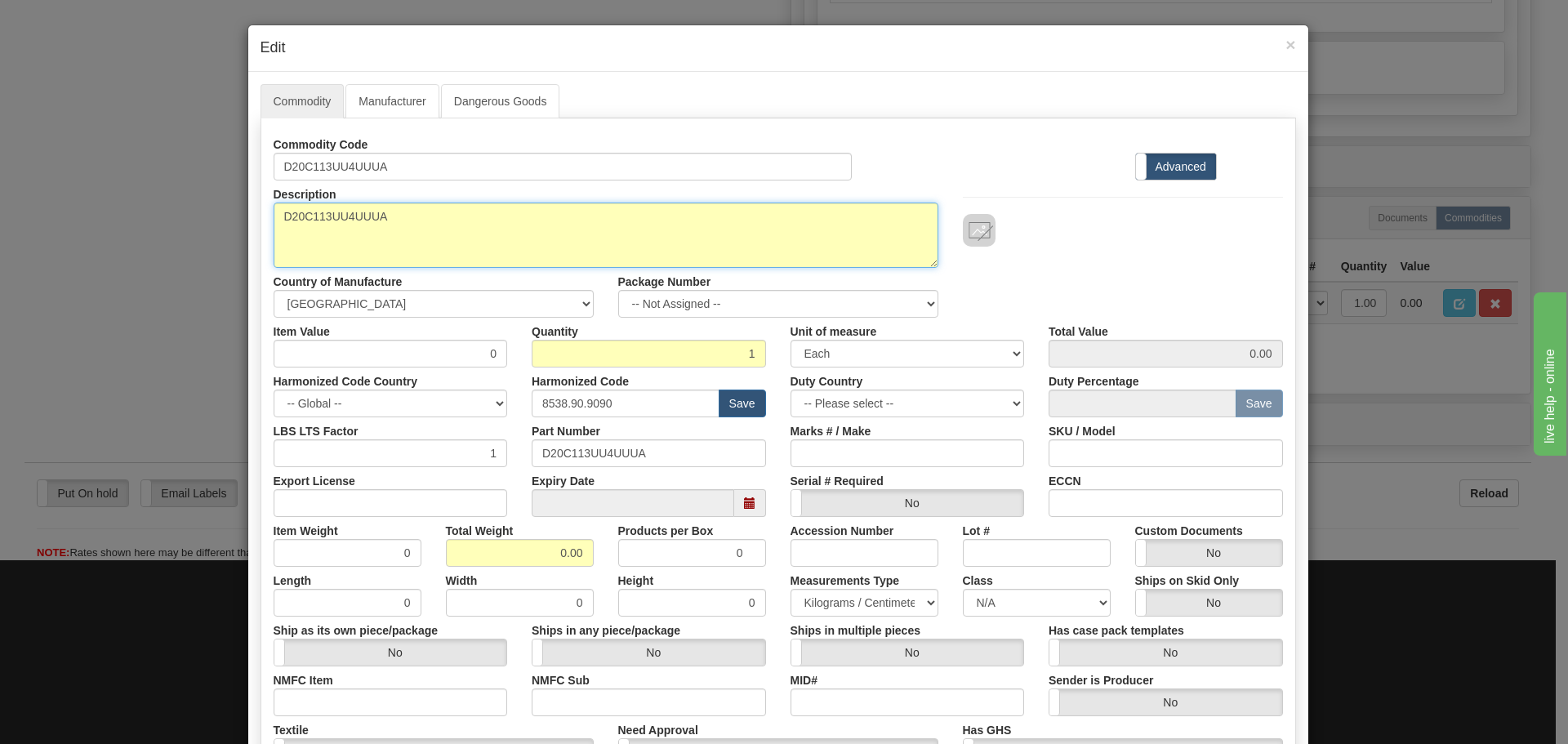
drag, startPoint x: 448, startPoint y: 221, endPoint x: 139, endPoint y: 216, distance: 309.0
click at [140, 216] on div "× Edit Commodity Manufacturer Dangerous Goods Commodity Code D20C113UU4UUUA Sta…" at bounding box center [784, 372] width 1568 height 744
paste textarea "Combination Input/Output Module"
type textarea "D20C Combination Input/Output Module"
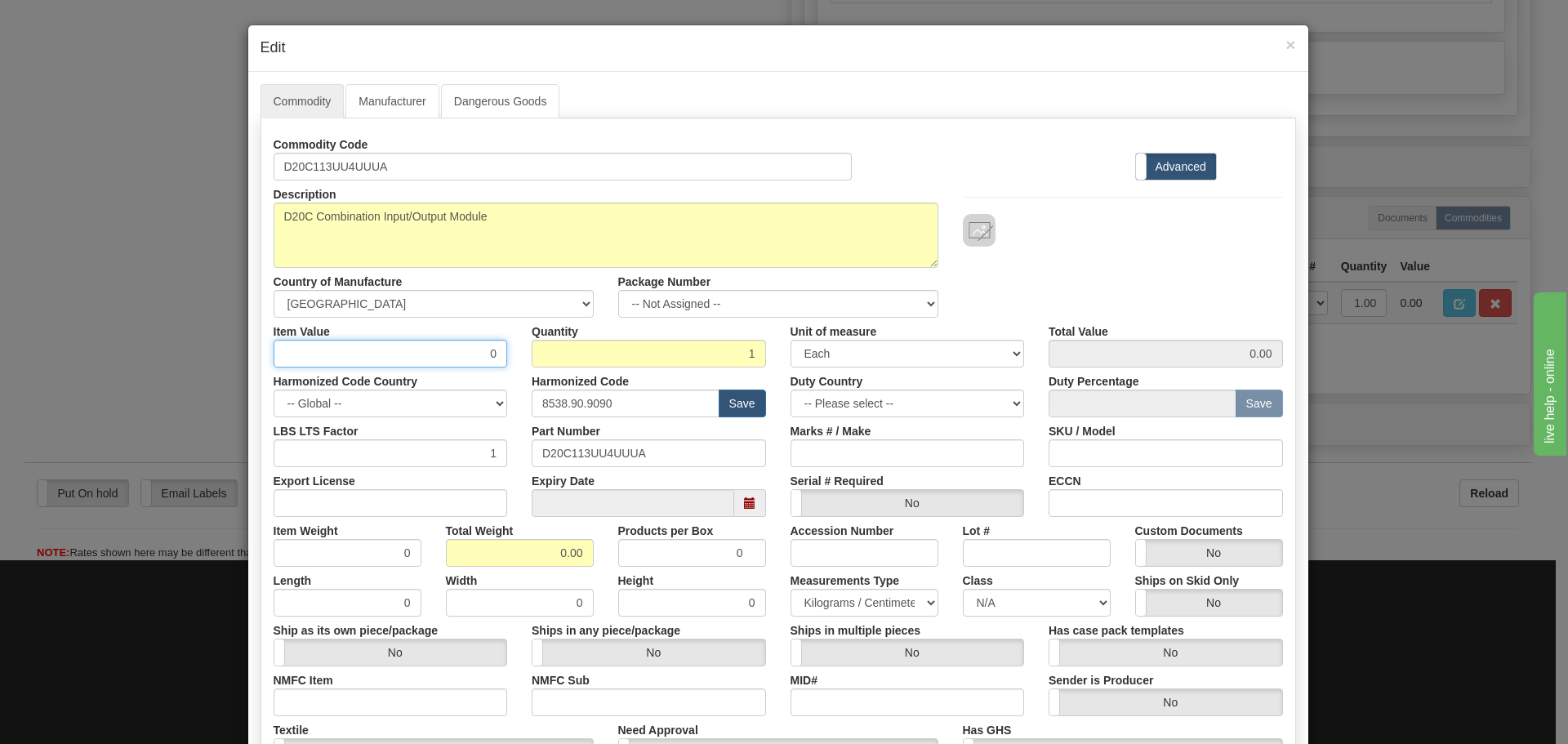
drag, startPoint x: 489, startPoint y: 371, endPoint x: 505, endPoint y: 375, distance: 16.5
click at [505, 375] on div "Commodity Code D20C113UU4UUUA Standard Advanced Description D20C113UU4UUUA Coun…" at bounding box center [778, 473] width 1009 height 686
type input "7"
type input "285"
type input "285.00"
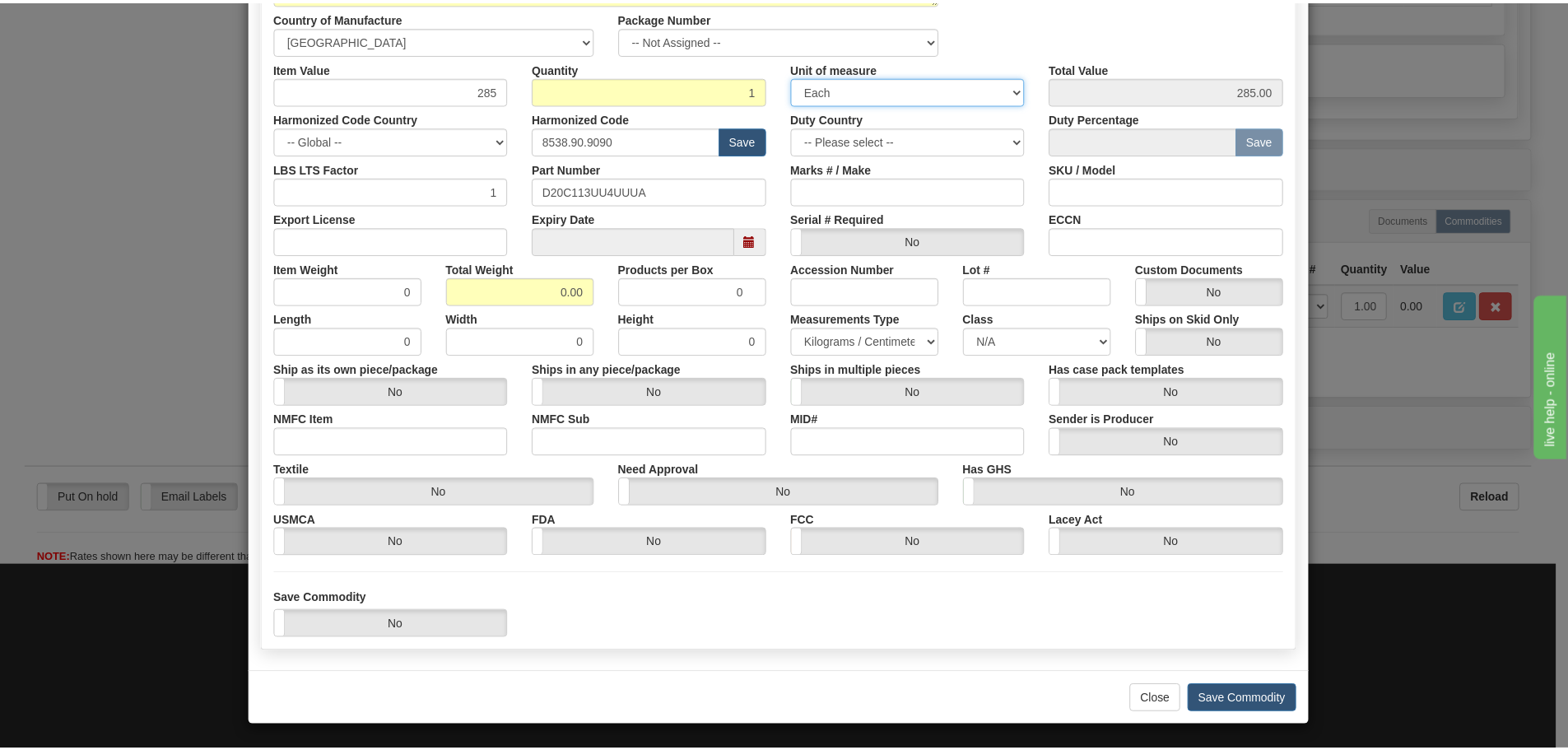
scroll to position [267, 0]
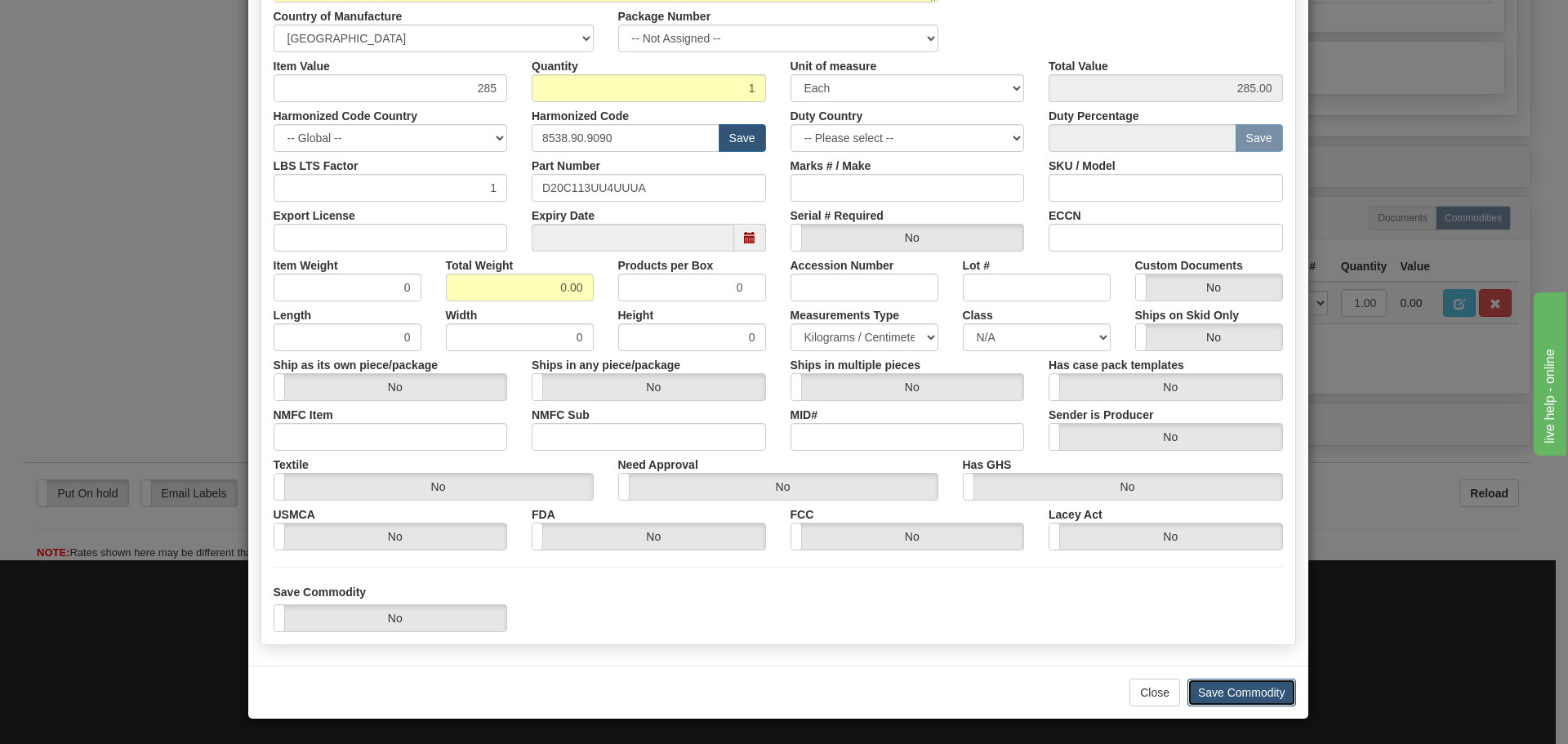
click at [1256, 691] on button "Save Commodity" at bounding box center [1242, 692] width 109 height 27
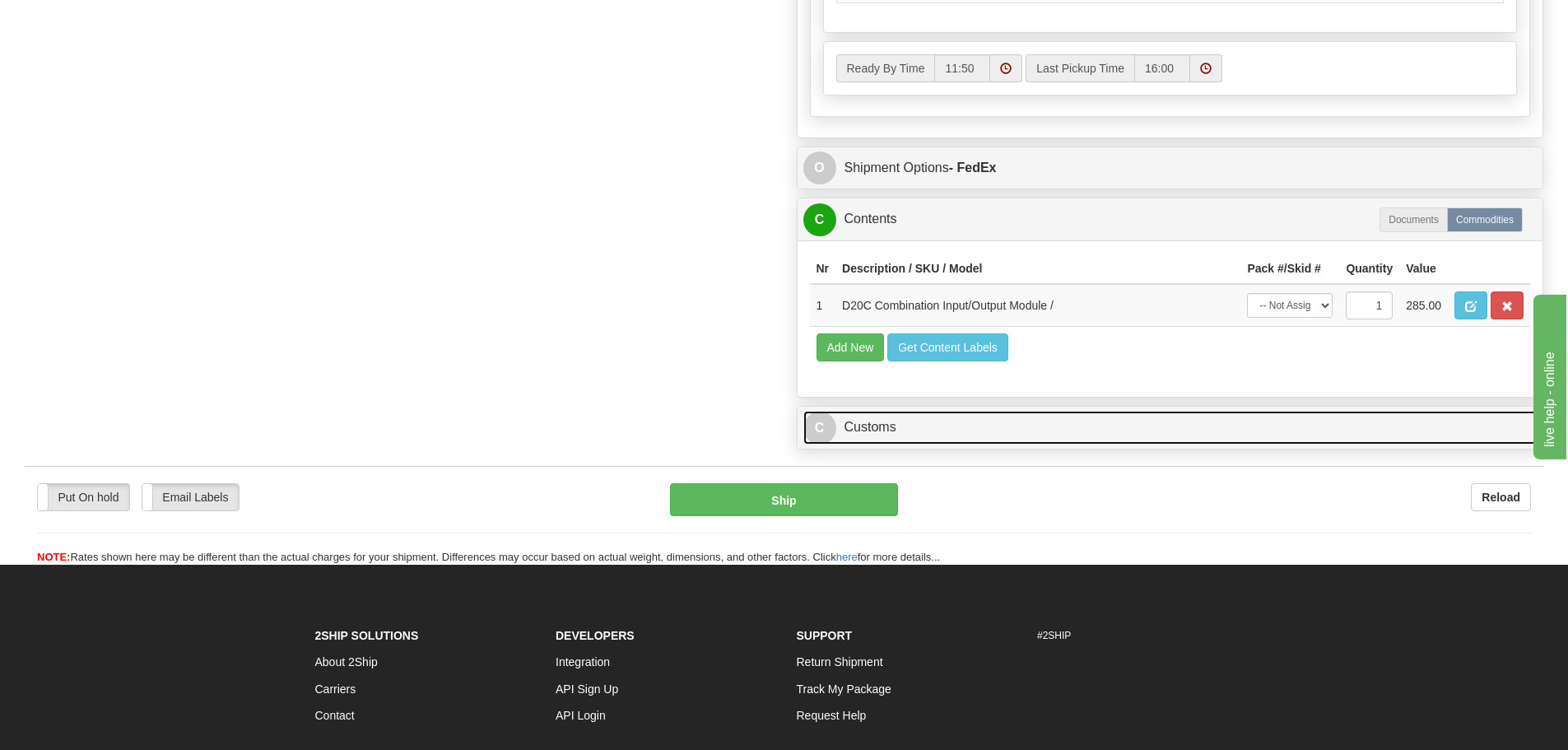
click at [968, 428] on link "C Customs" at bounding box center [1170, 428] width 734 height 34
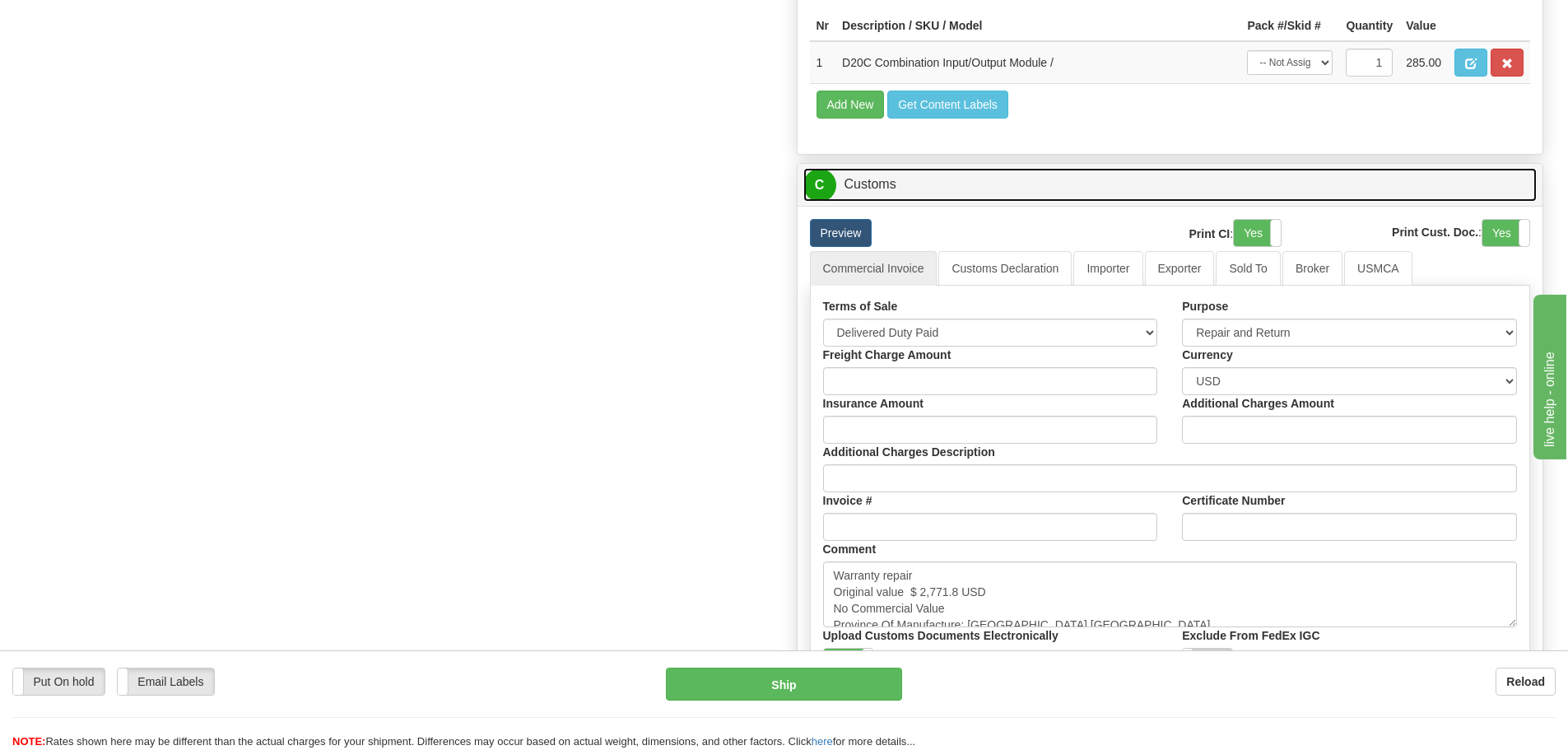
scroll to position [1400, 0]
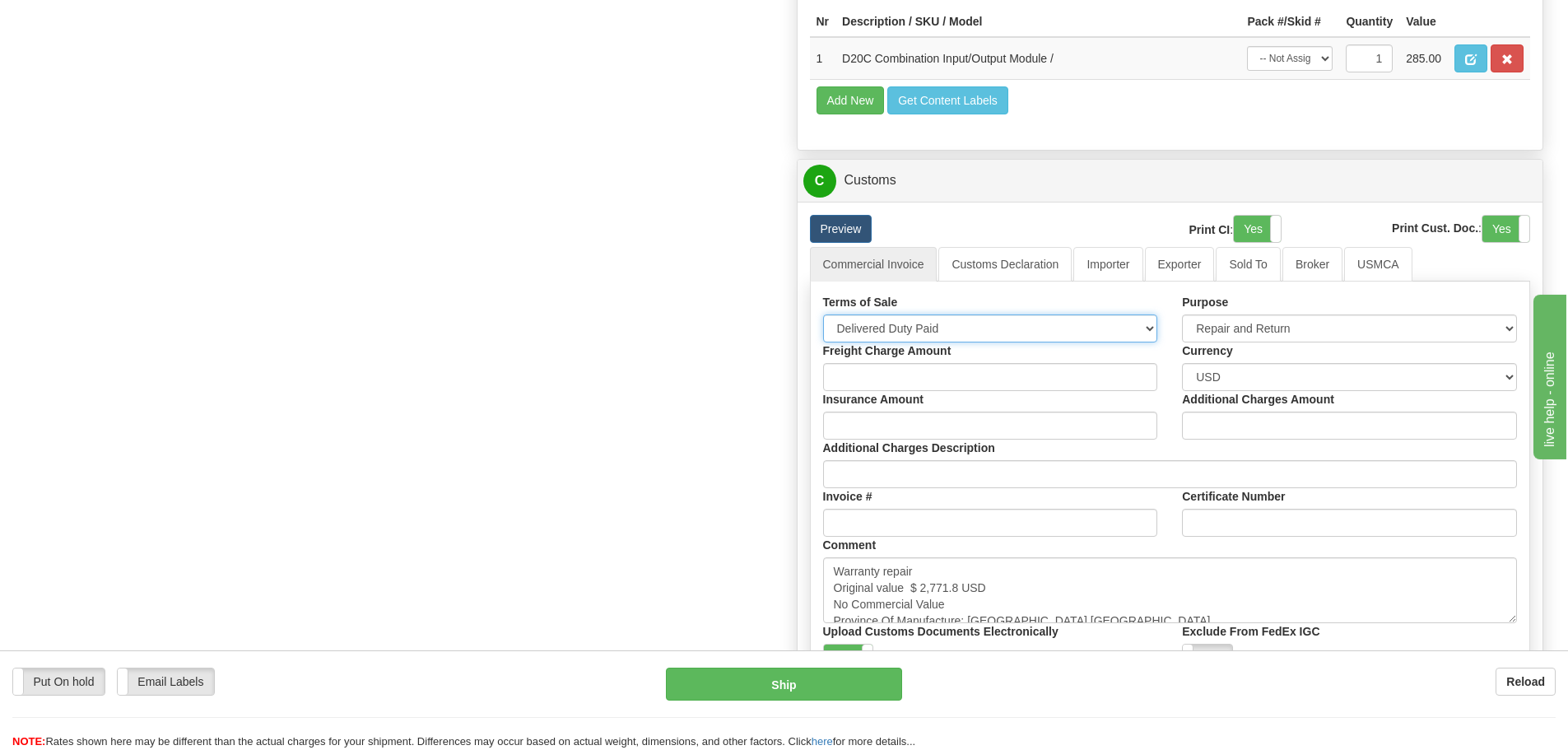
click at [1126, 330] on select "Free Carrier Free On Board Ex Works Delivered Duty Unpaid Delivered Duty Paid C…" at bounding box center [990, 328] width 335 height 28
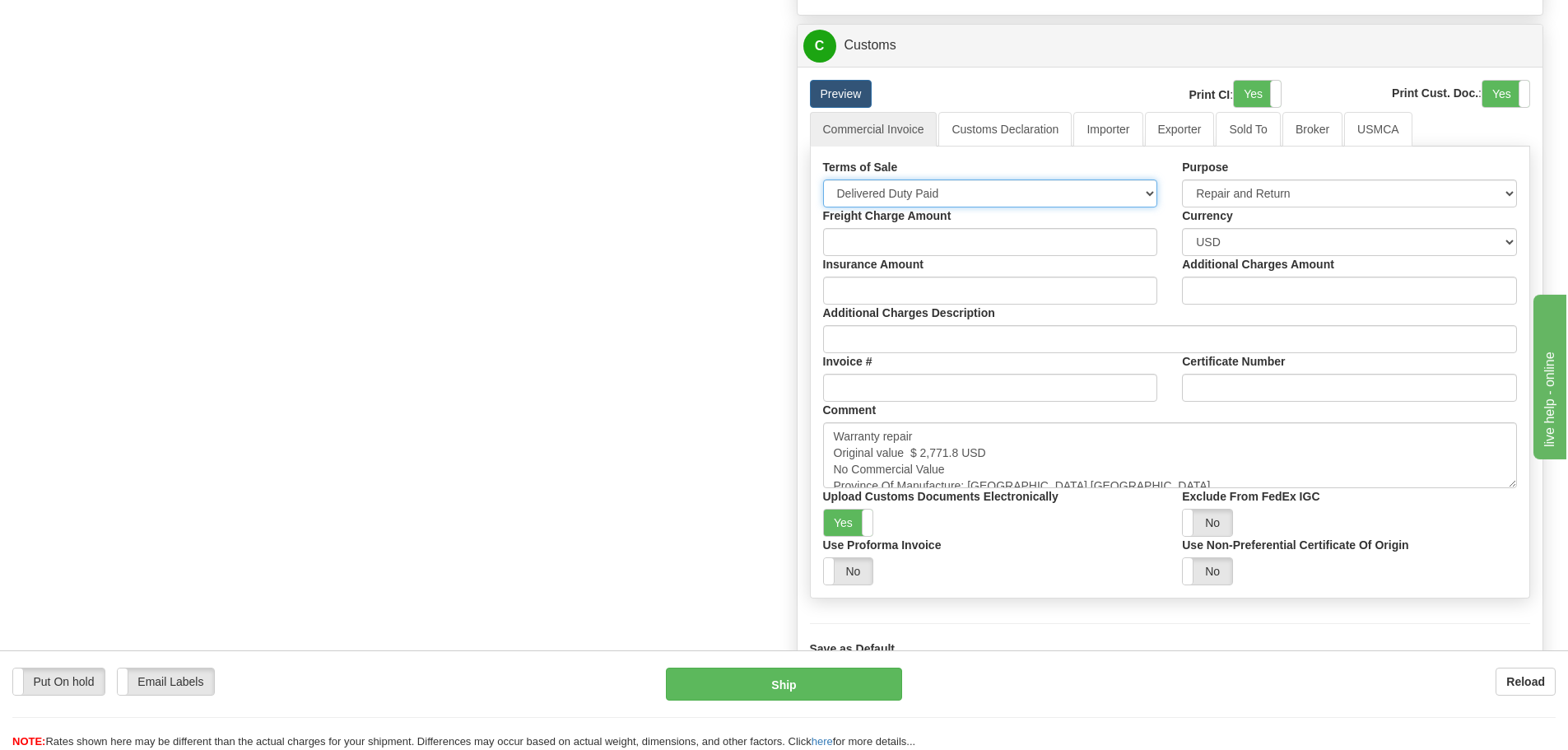
scroll to position [1564, 0]
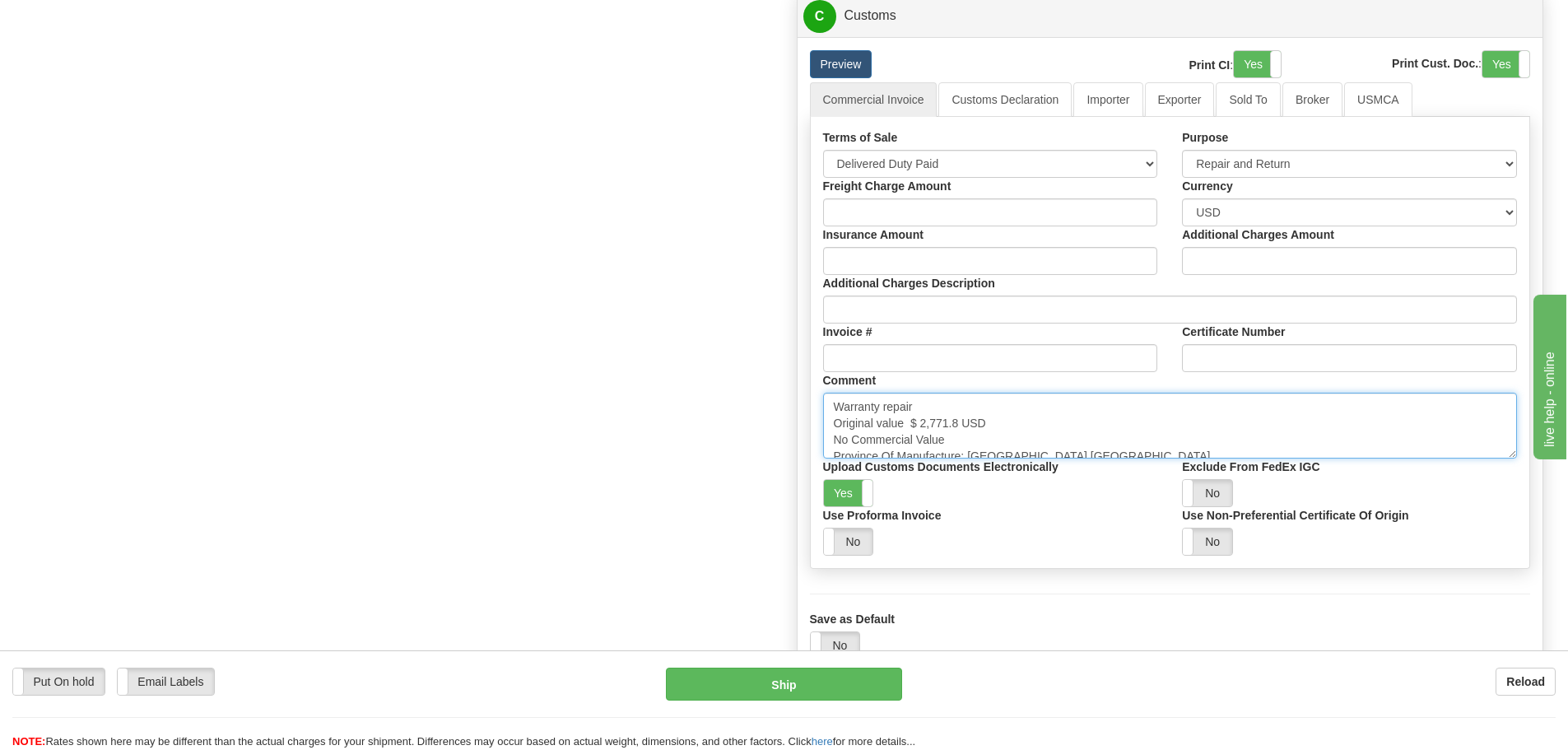
click at [1022, 430] on textarea "Warranty repair Original value $ 2,771.8 USD No Commercial Value Province Of Ma…" at bounding box center [1170, 425] width 695 height 65
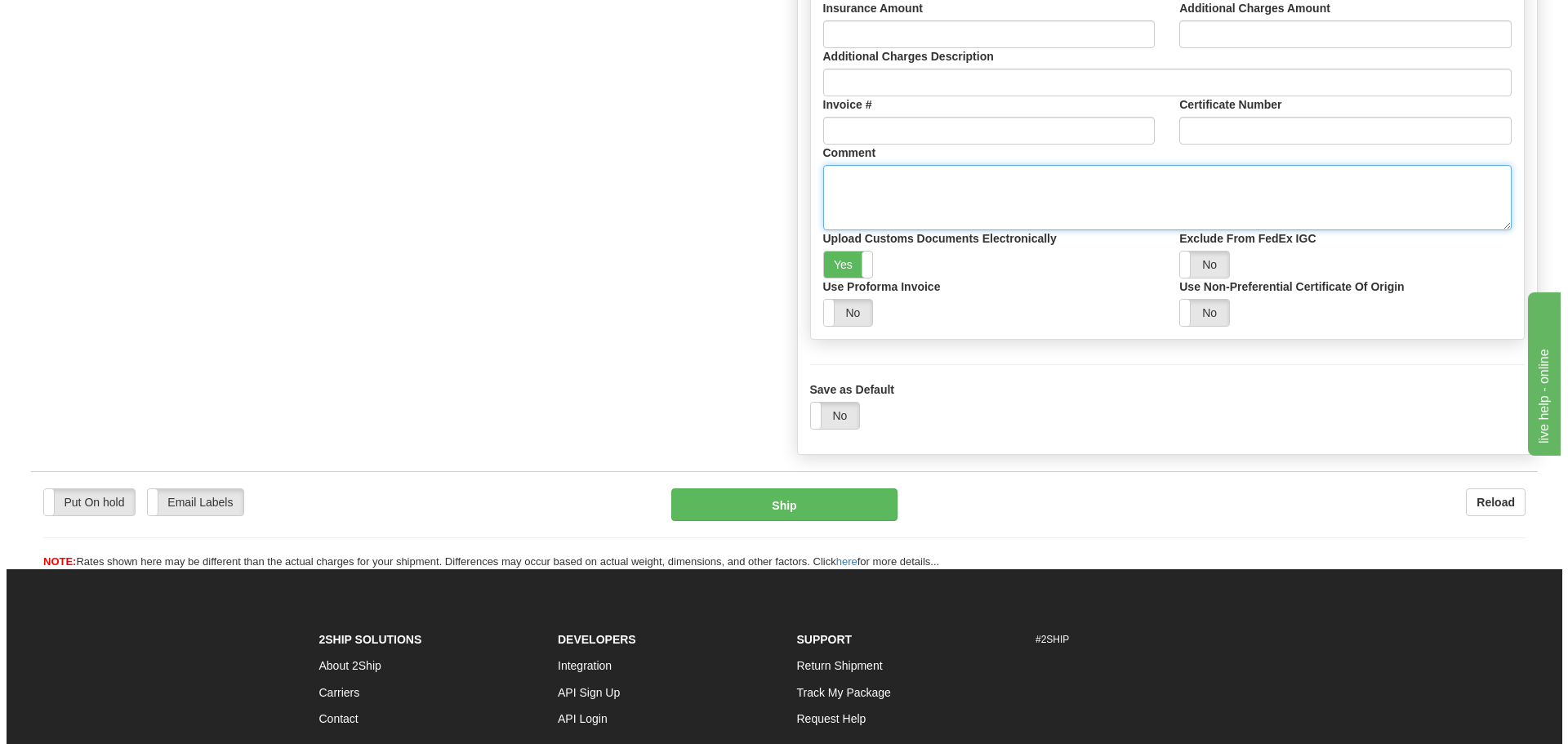
scroll to position [1878, 0]
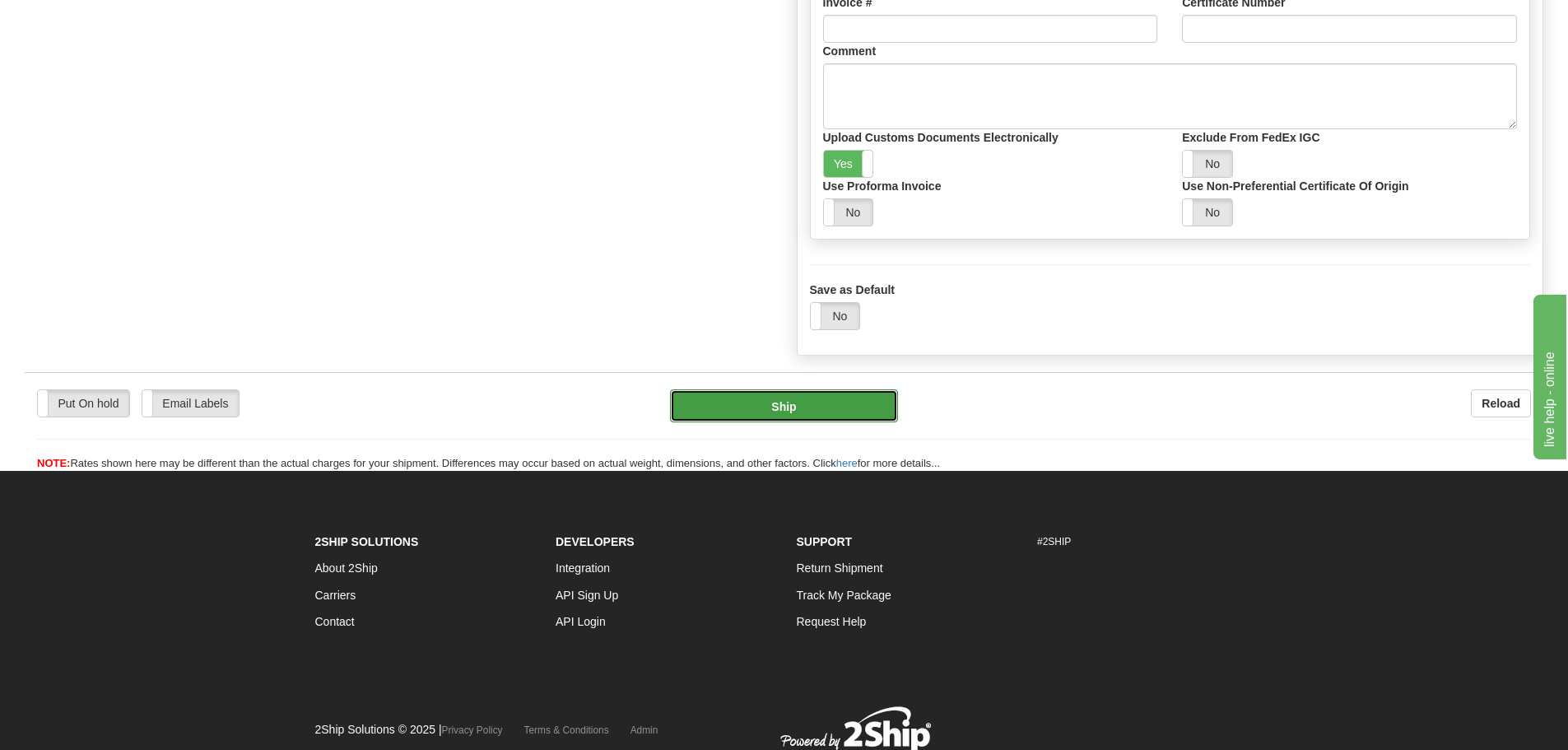
click at [802, 419] on button "Ship" at bounding box center [783, 406] width 228 height 33
